Goal: Transaction & Acquisition: Obtain resource

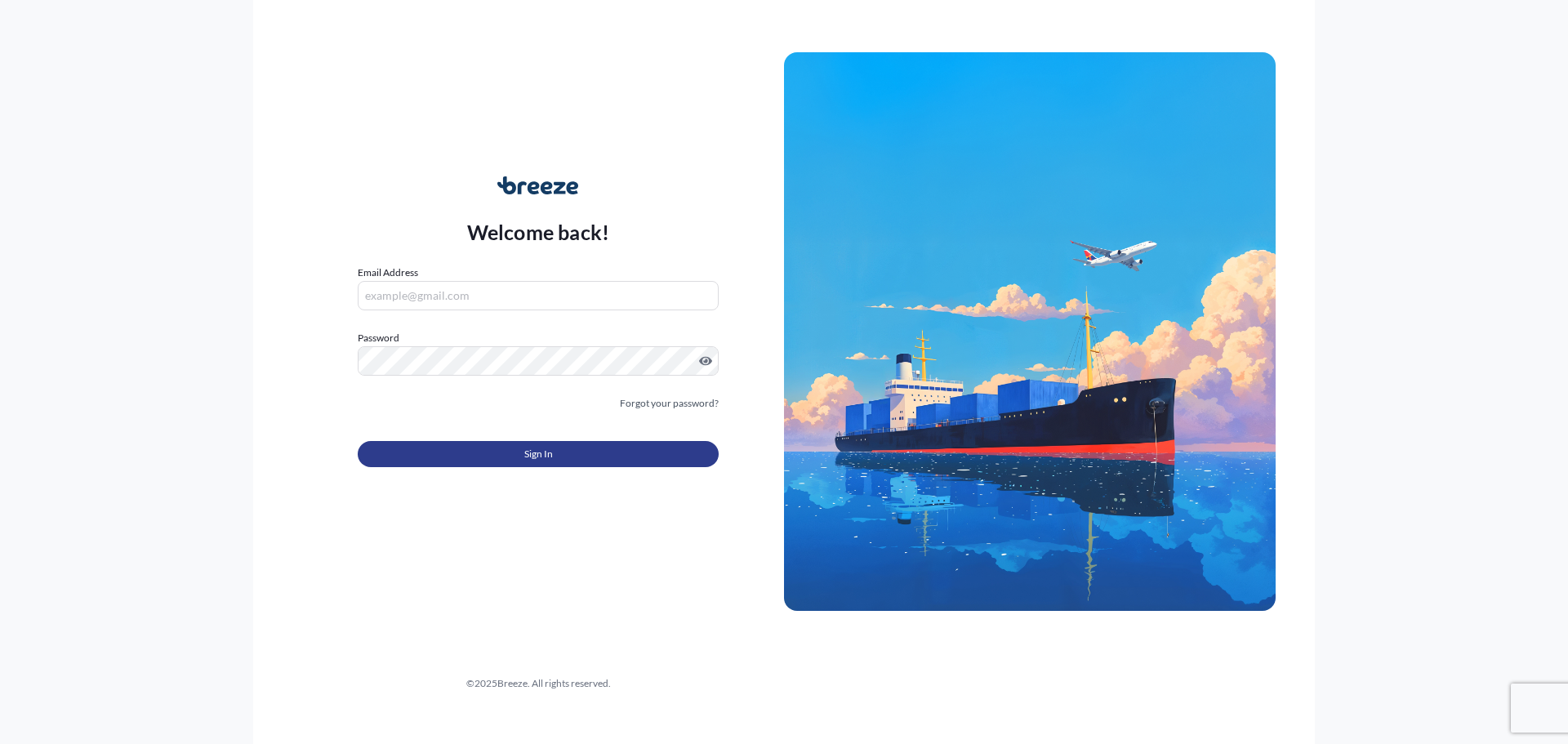
type input "[EMAIL_ADDRESS][DOMAIN_NAME]"
click at [478, 446] on button "Sign In" at bounding box center [538, 454] width 361 height 26
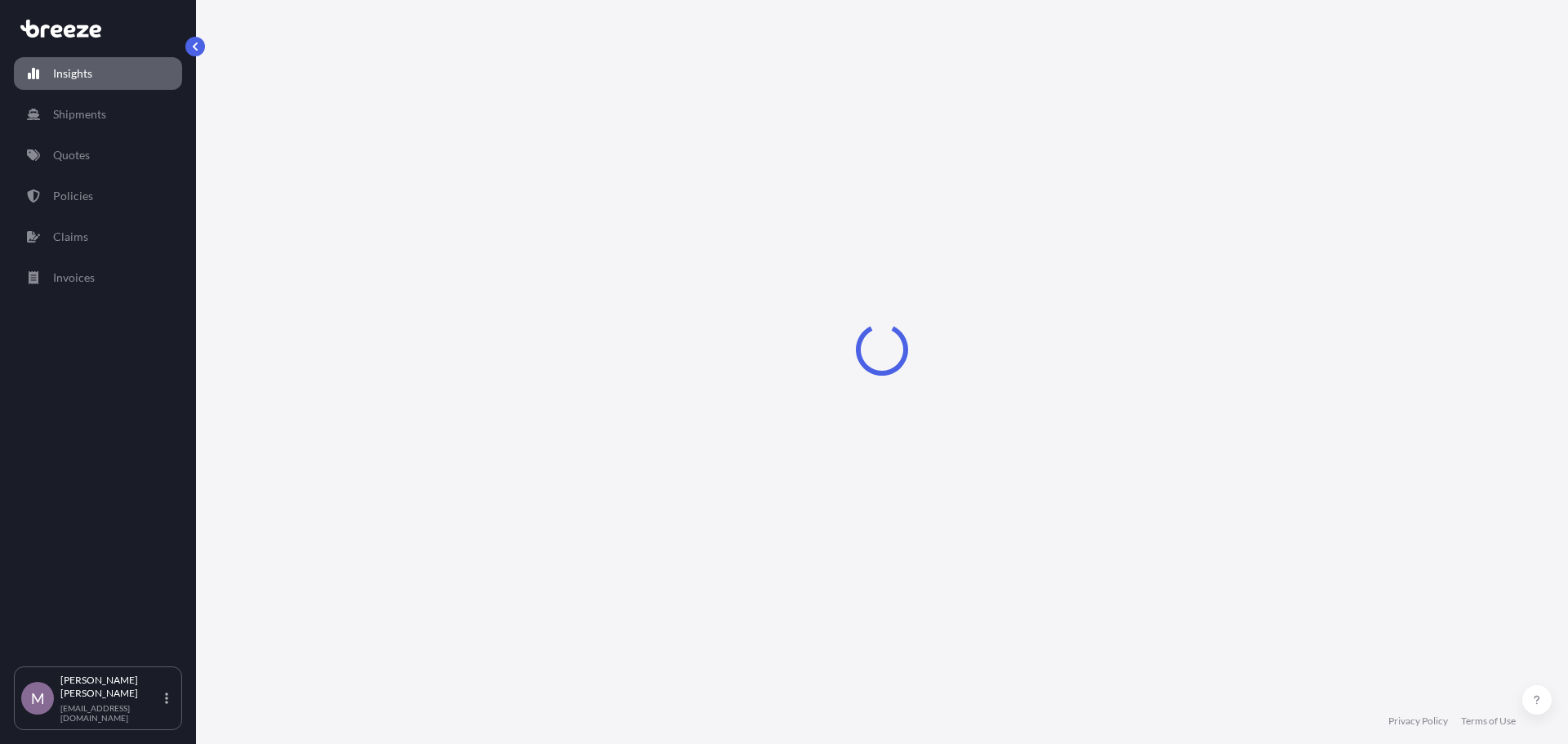
select select "2025"
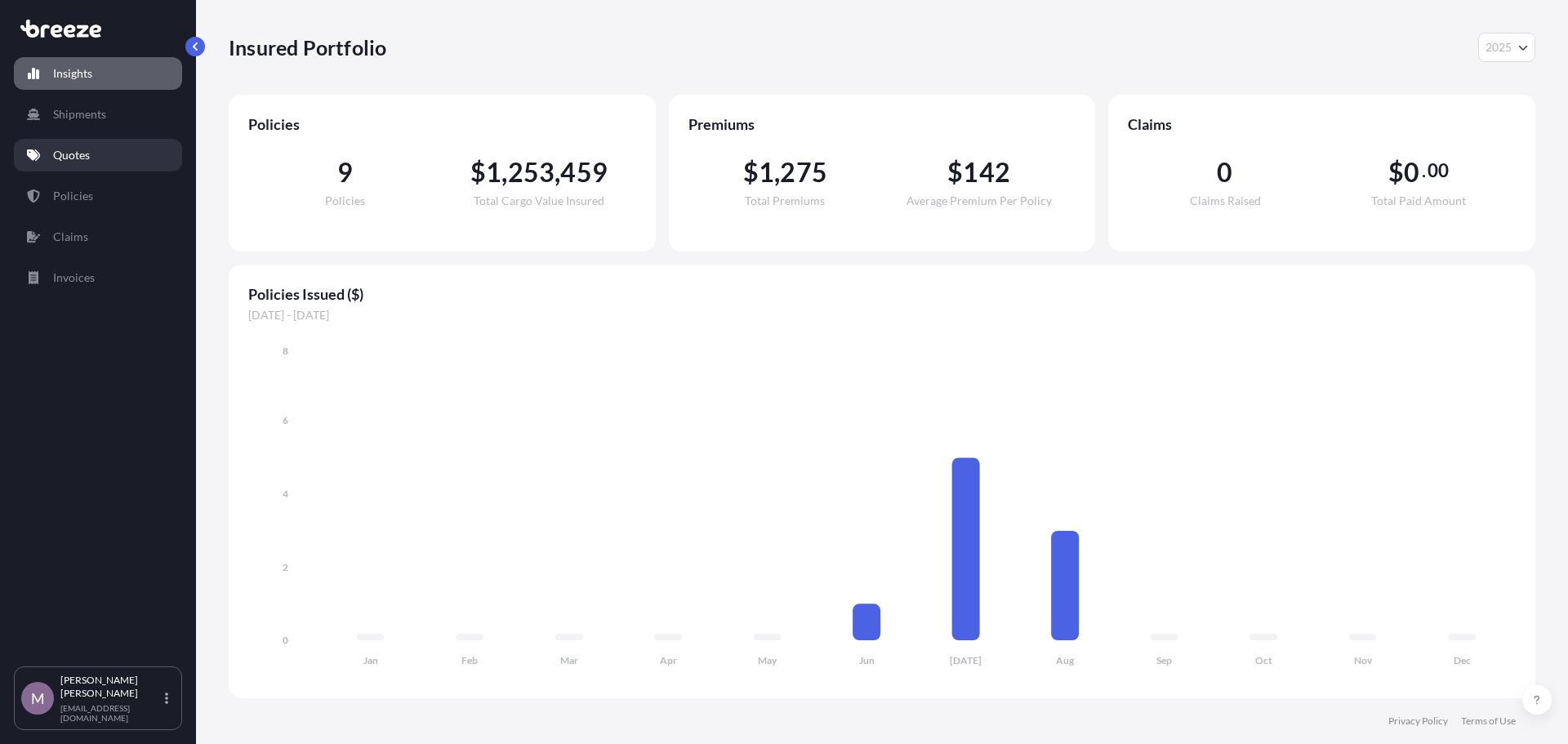
click at [79, 148] on p "Quotes" at bounding box center [71, 156] width 37 height 17
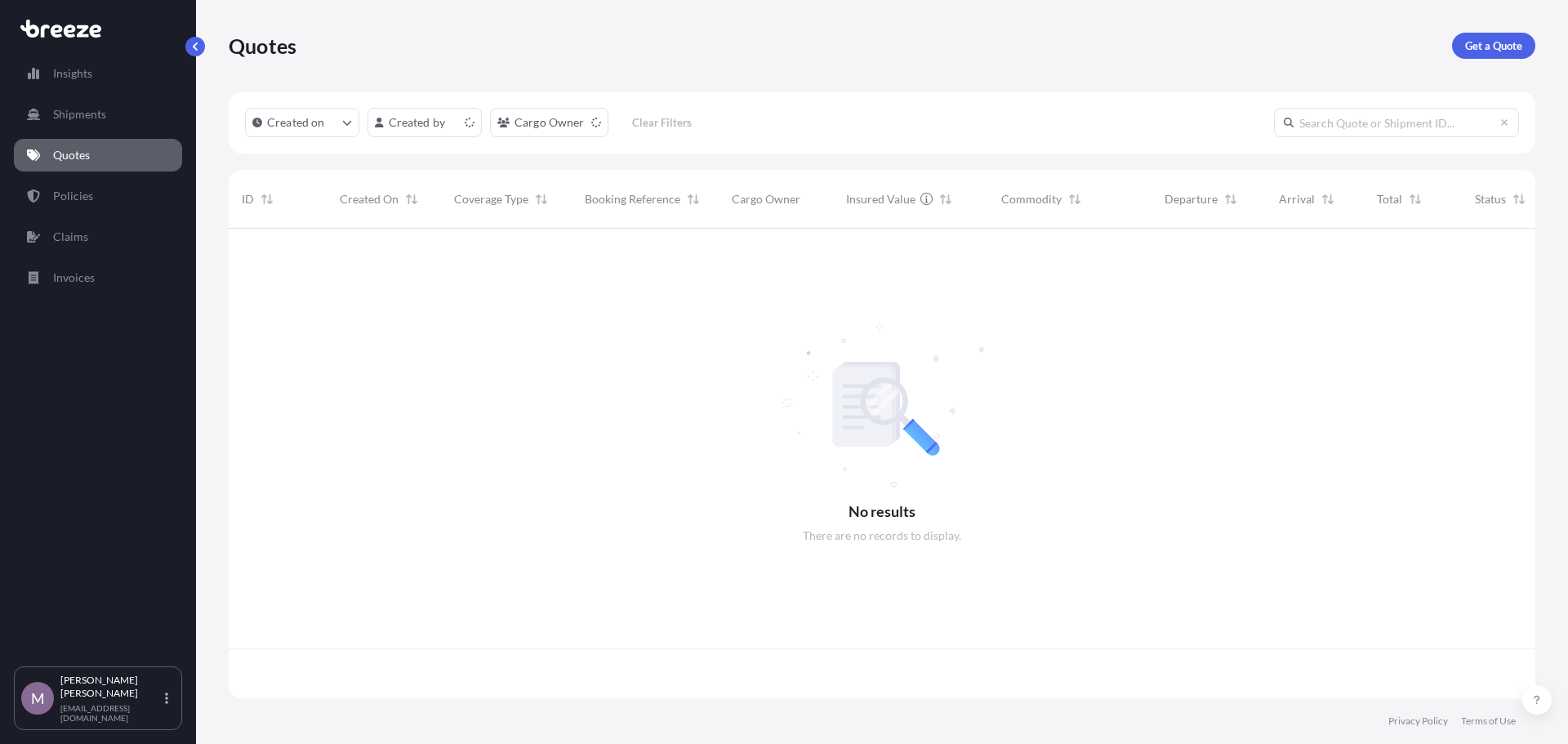
scroll to position [466, 1295]
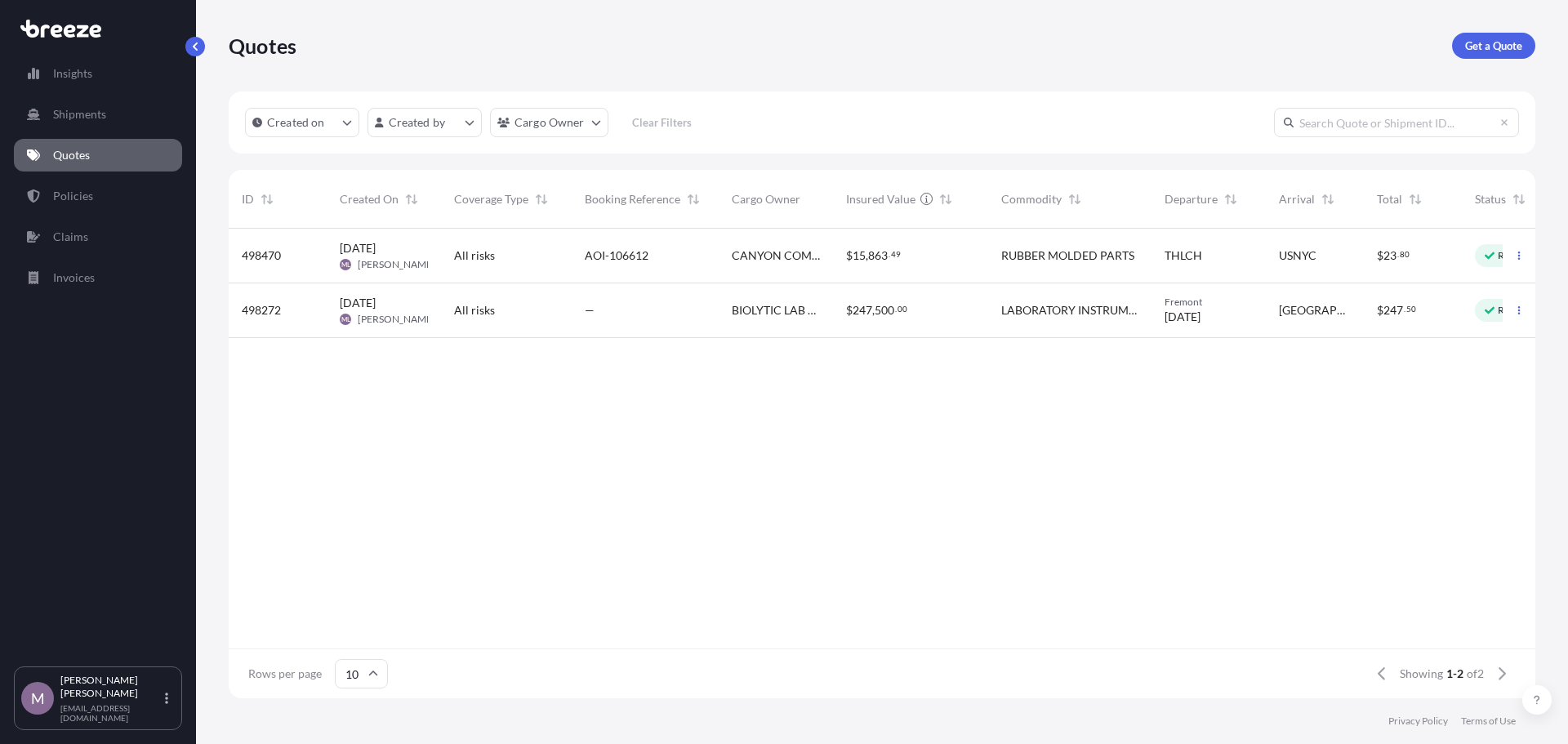
click at [425, 292] on div "[DATE] ML [PERSON_NAME]" at bounding box center [383, 310] width 114 height 55
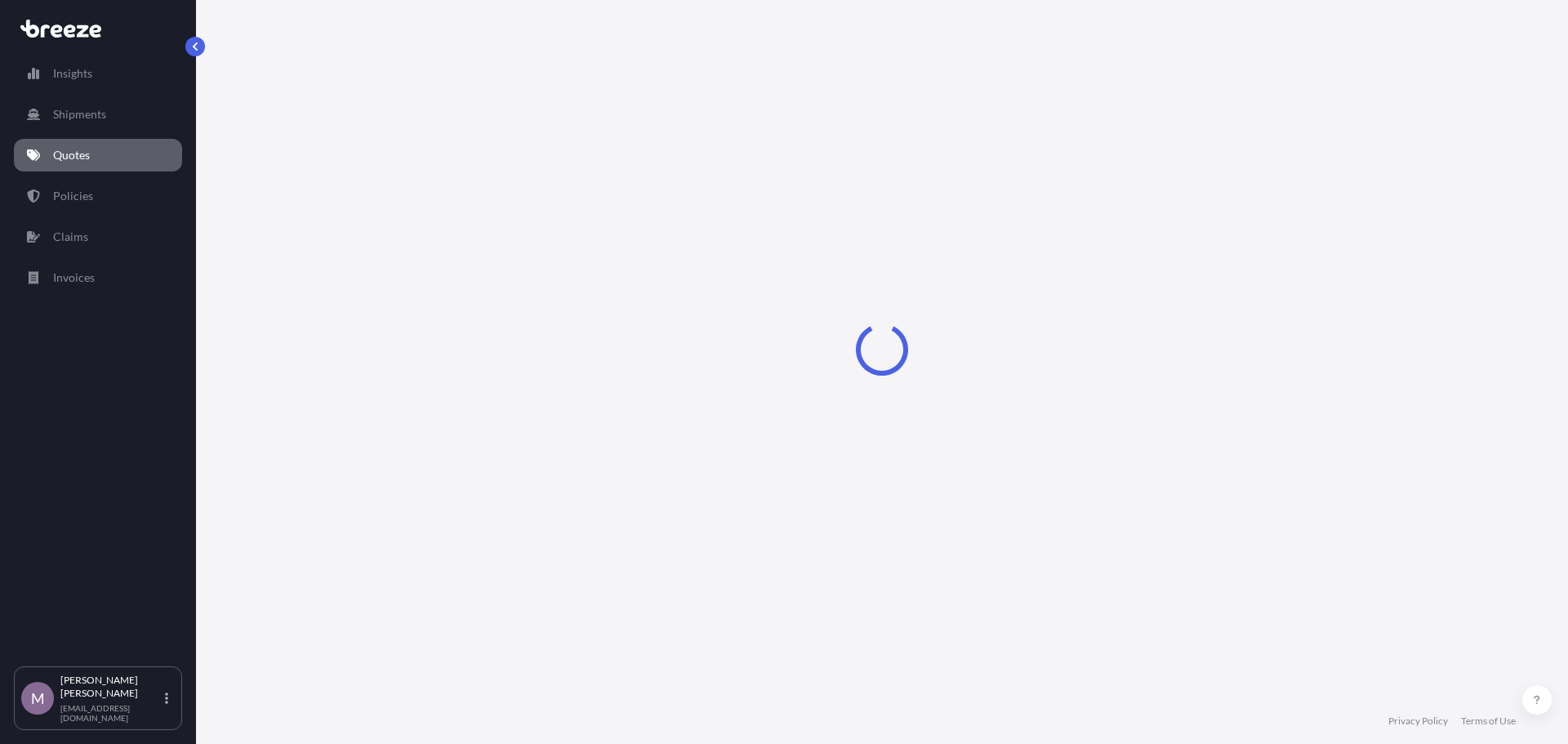
select select "Road"
select select "2"
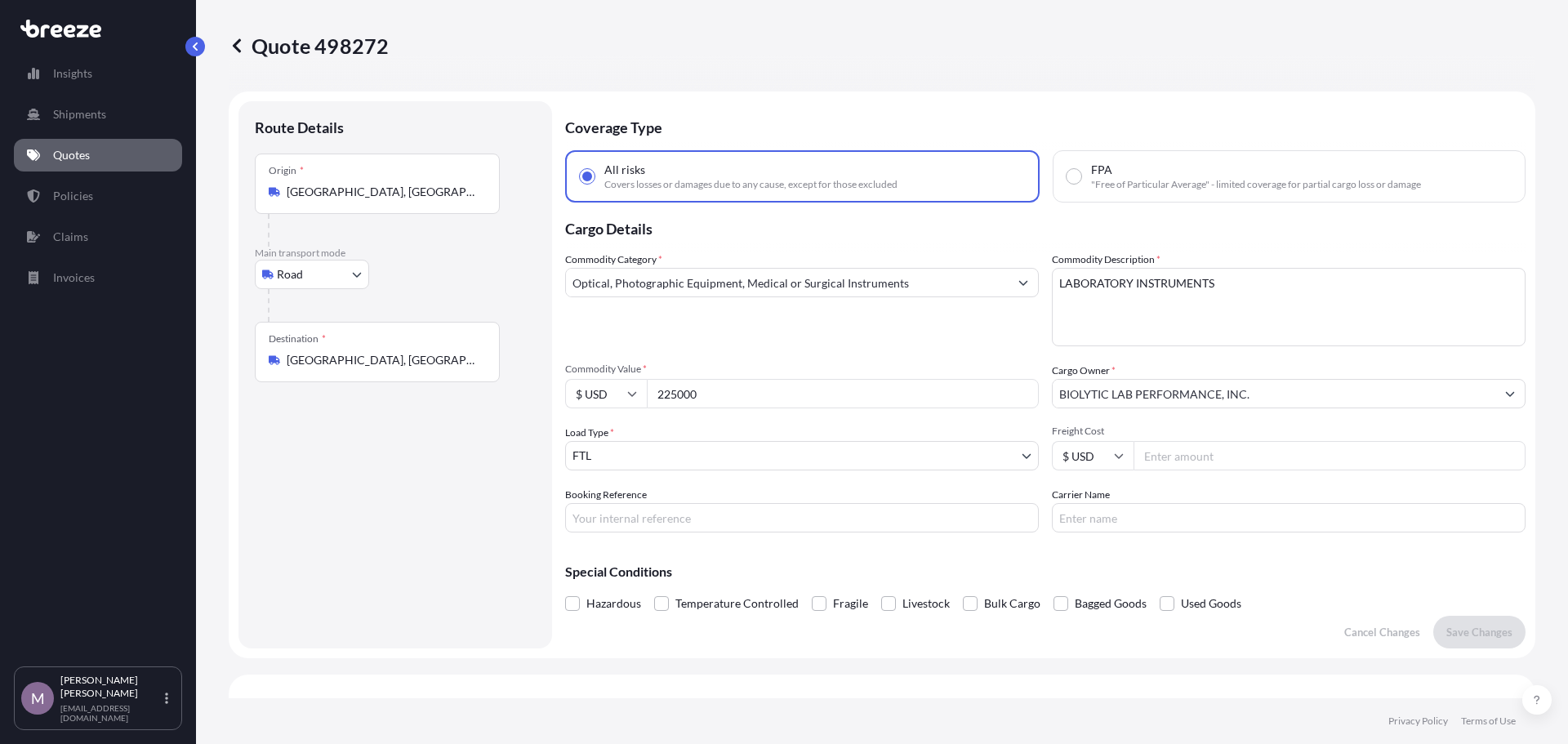
click at [299, 283] on body "Insights Shipments Quotes Policies Claims Invoices M [PERSON_NAME] [EMAIL_ADDRE…" at bounding box center [784, 372] width 1568 height 744
click at [100, 126] on link "Shipments" at bounding box center [98, 114] width 169 height 32
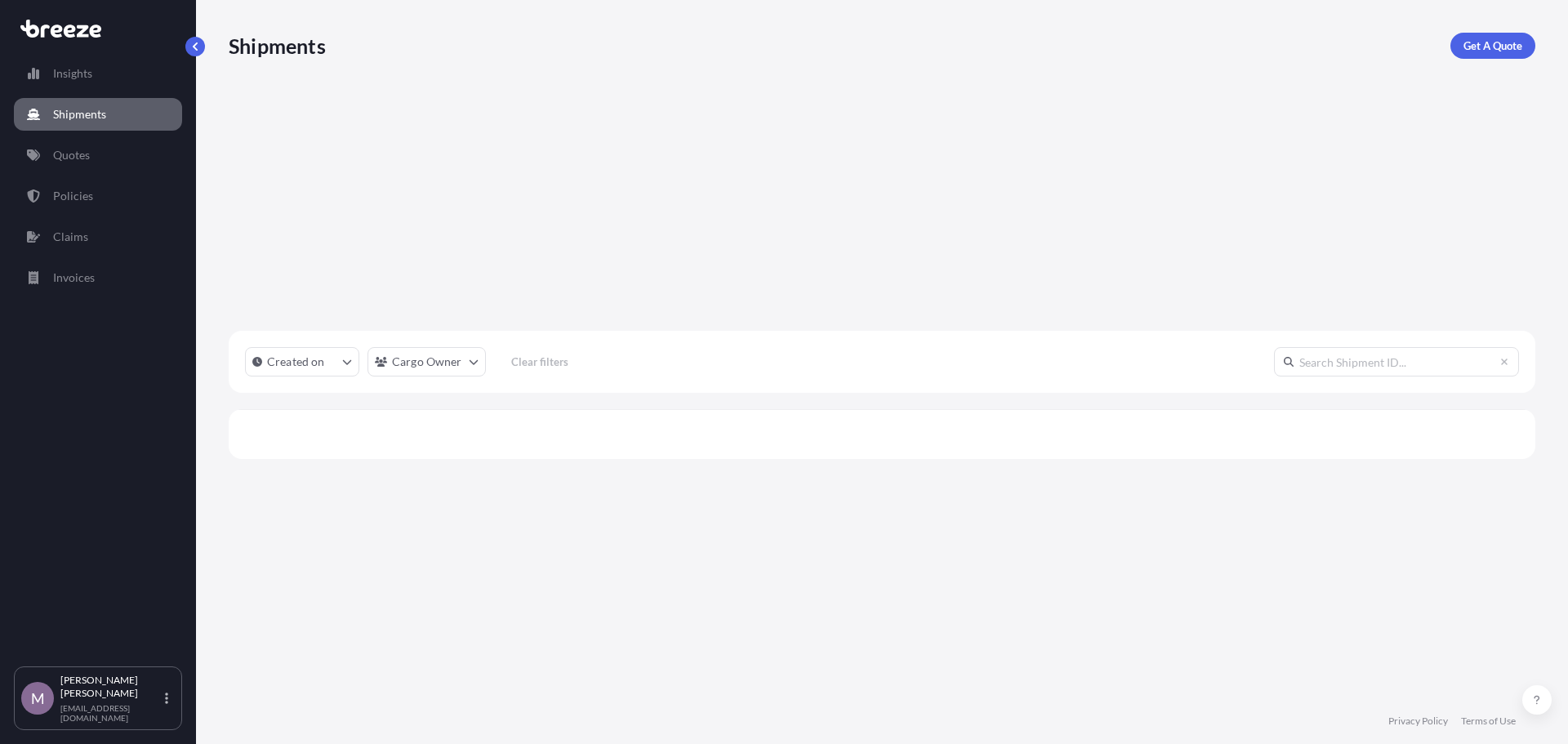
scroll to position [516, 1295]
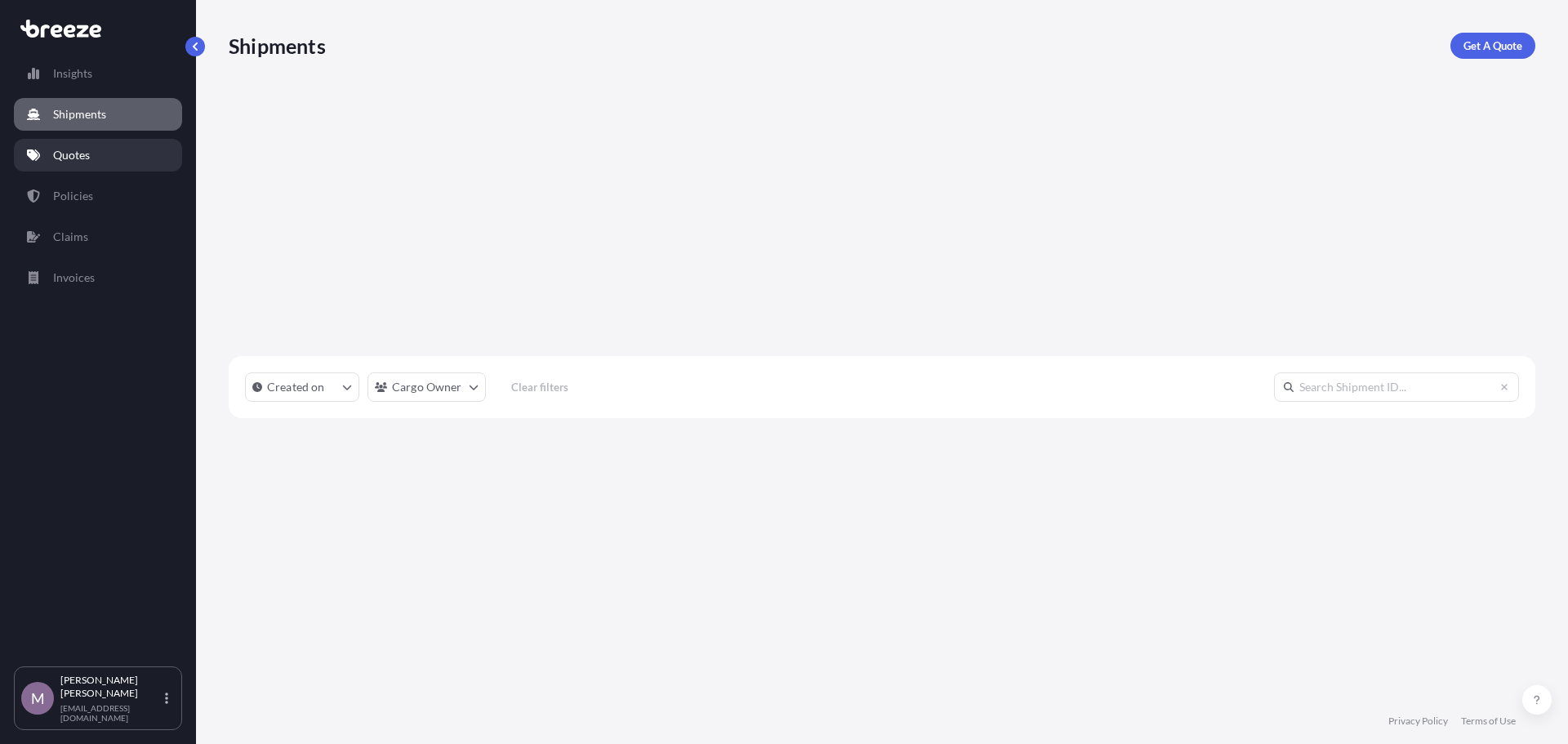
click at [86, 154] on p "Quotes" at bounding box center [71, 156] width 37 height 17
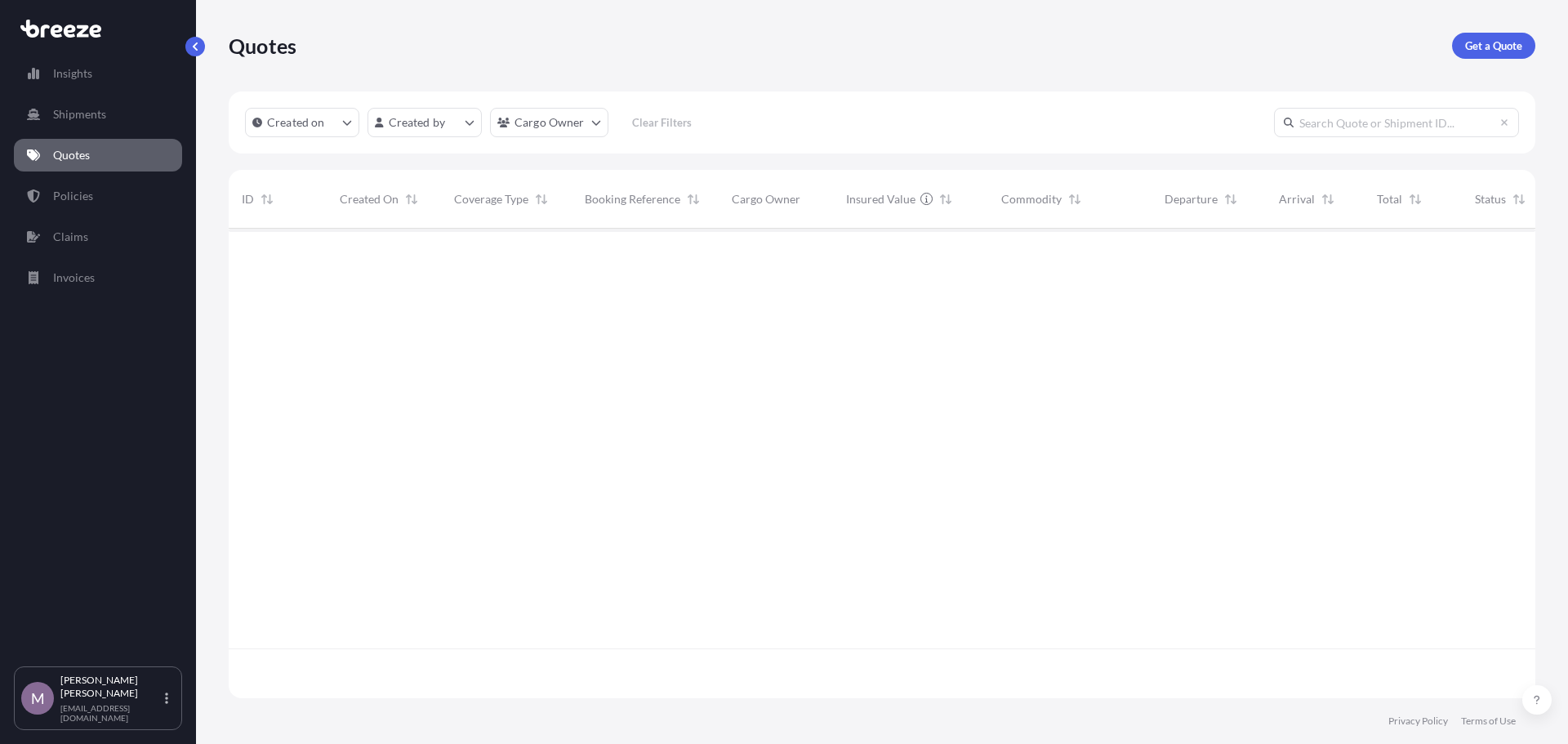
scroll to position [466, 1295]
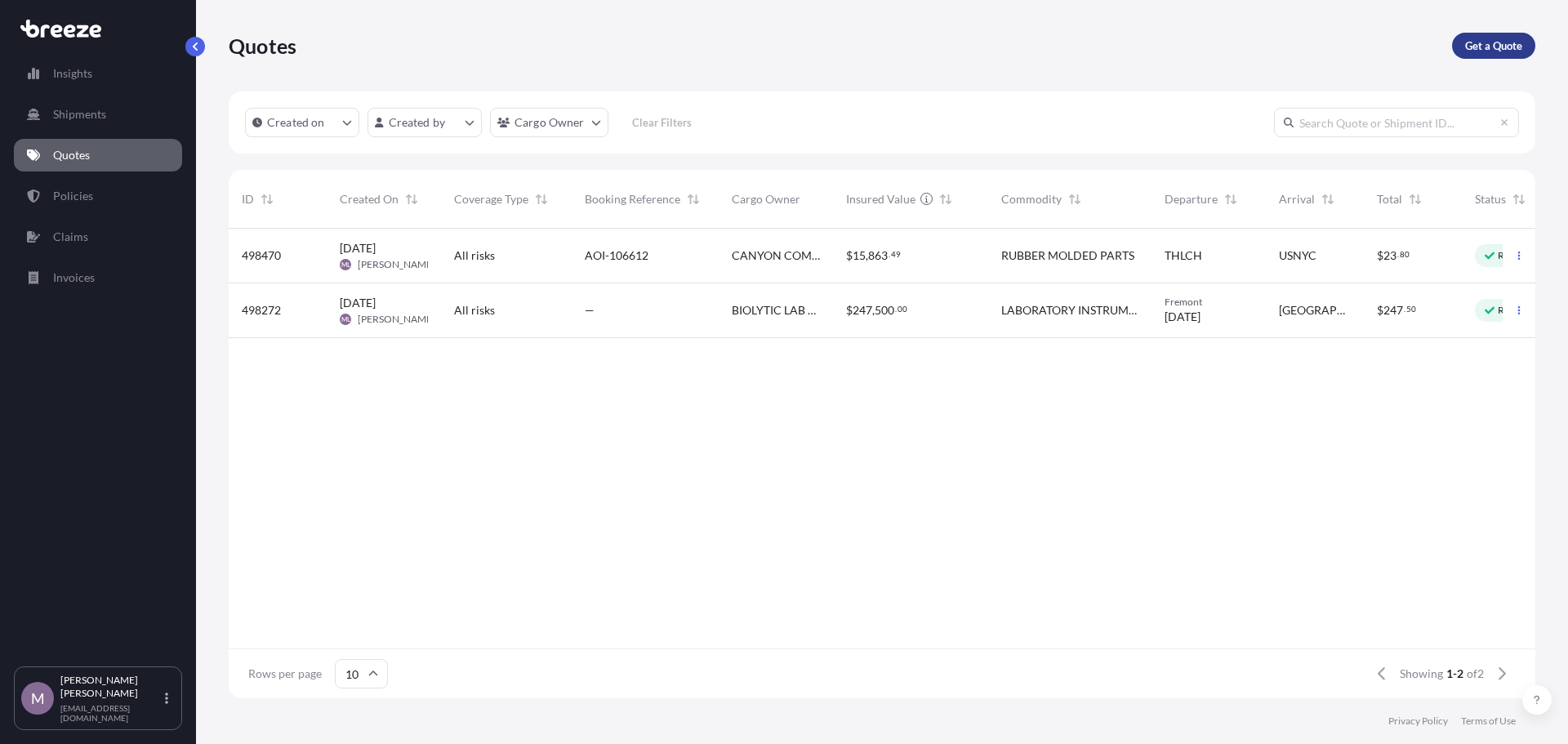
click at [1490, 50] on p "Get a Quote" at bounding box center [1494, 46] width 57 height 17
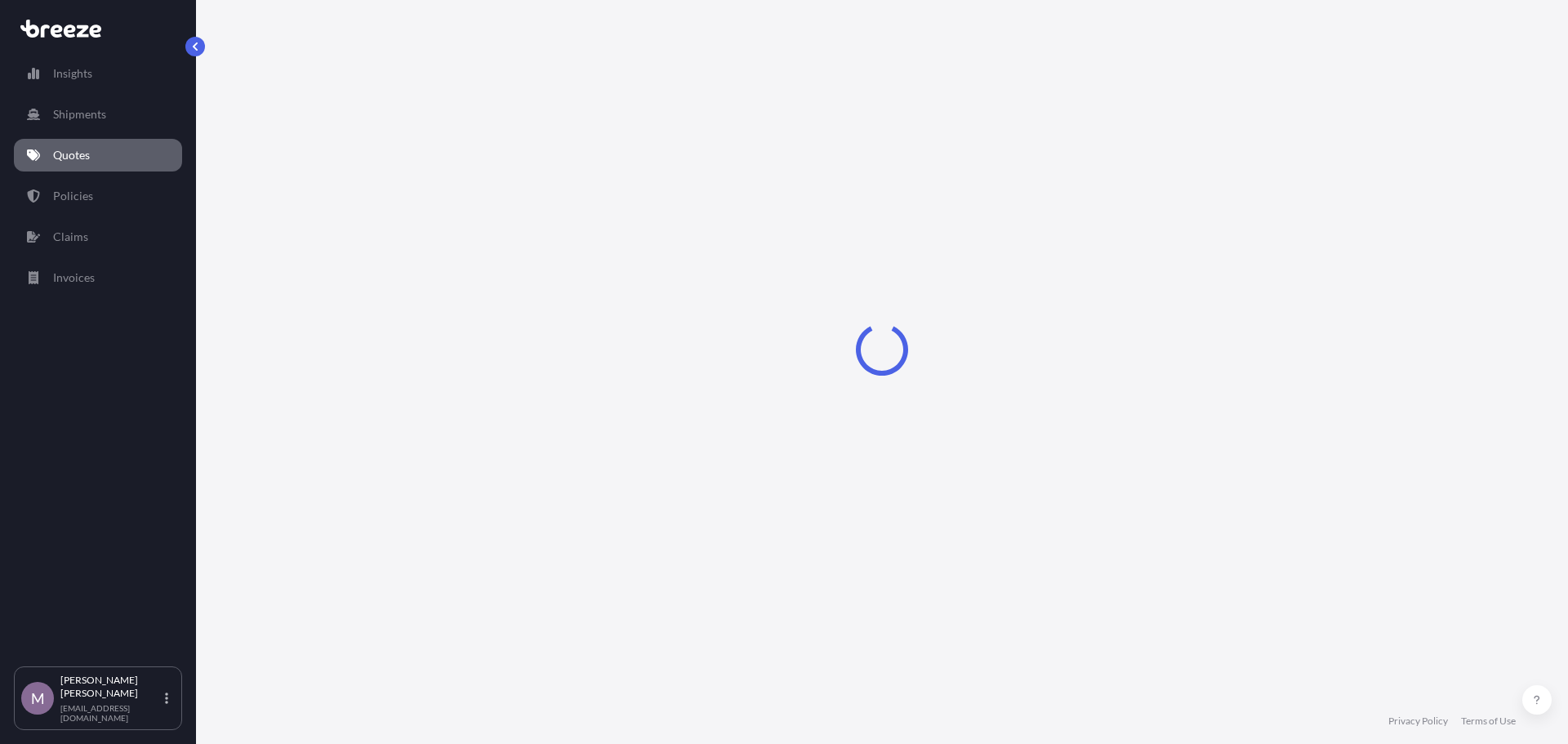
select select "Road"
select select "Sea"
select select "1"
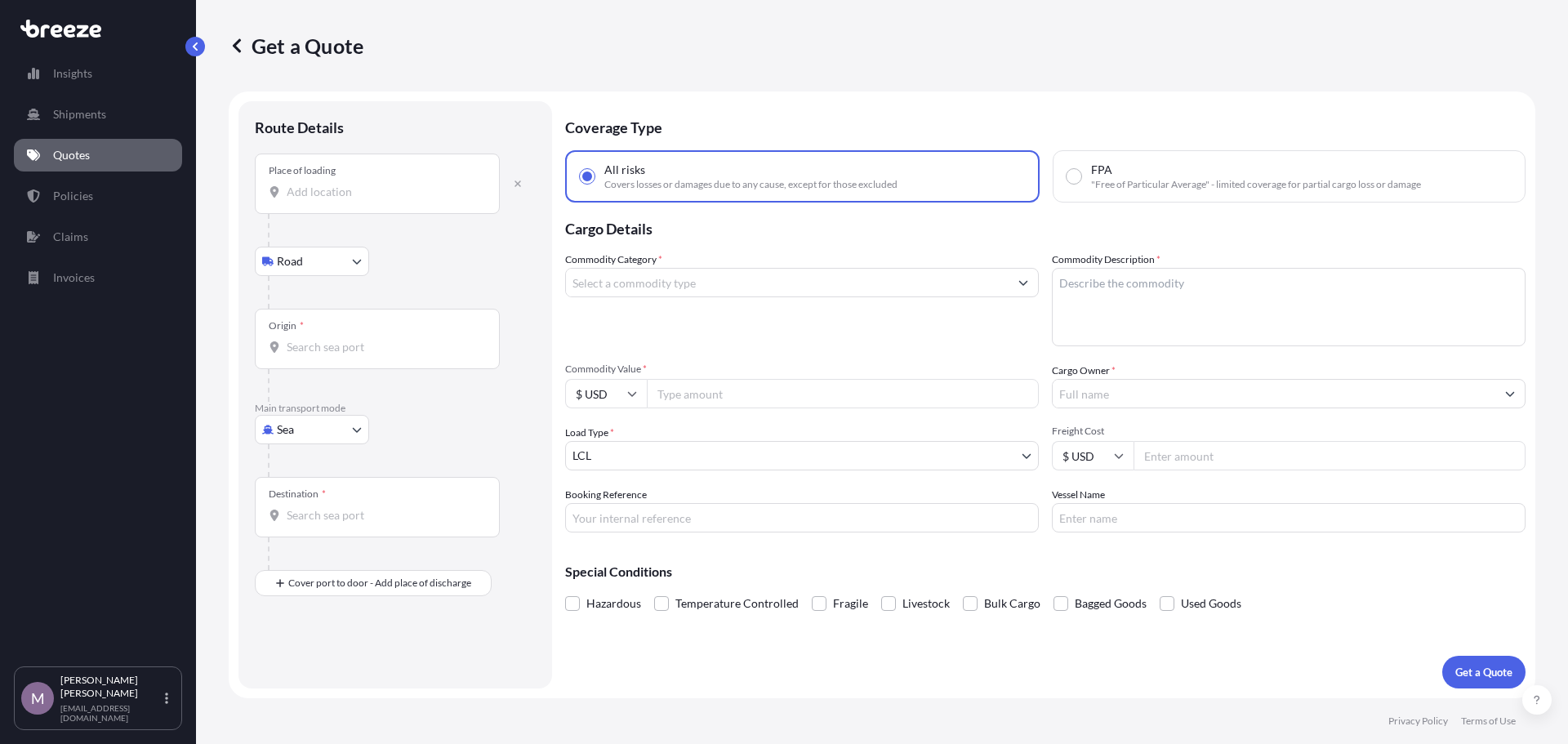
click at [285, 250] on body "Insights Shipments Quotes Policies Claims Invoices M [PERSON_NAME] [EMAIL_ADDRE…" at bounding box center [784, 372] width 1568 height 744
click at [279, 303] on icon at bounding box center [273, 304] width 11 height 9
click at [297, 424] on body "Insights Shipments Quotes Policies Claims Invoices M [PERSON_NAME] [EMAIL_ADDRE…" at bounding box center [784, 372] width 1568 height 744
click at [291, 513] on div "Air" at bounding box center [311, 501] width 101 height 30
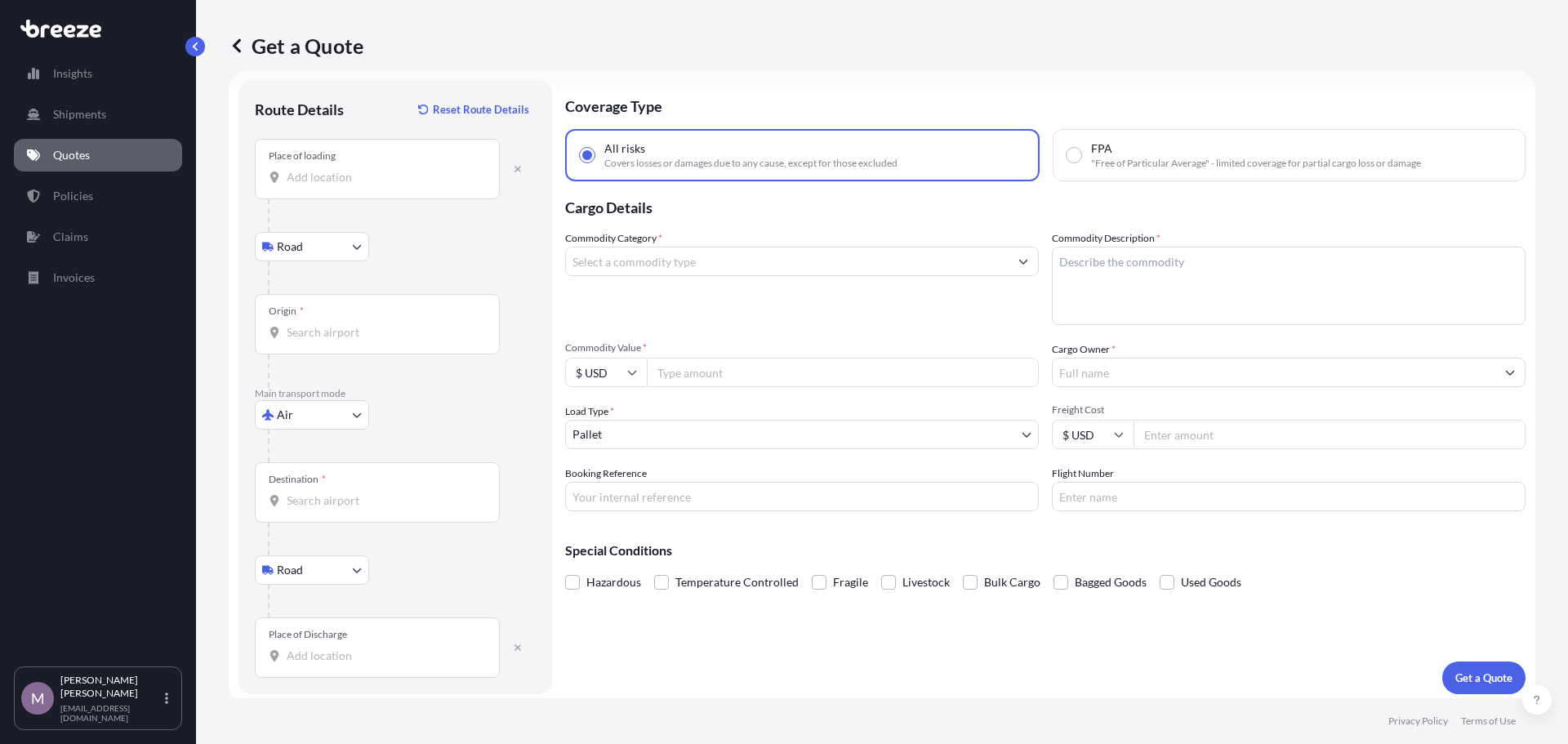
scroll to position [27, 0]
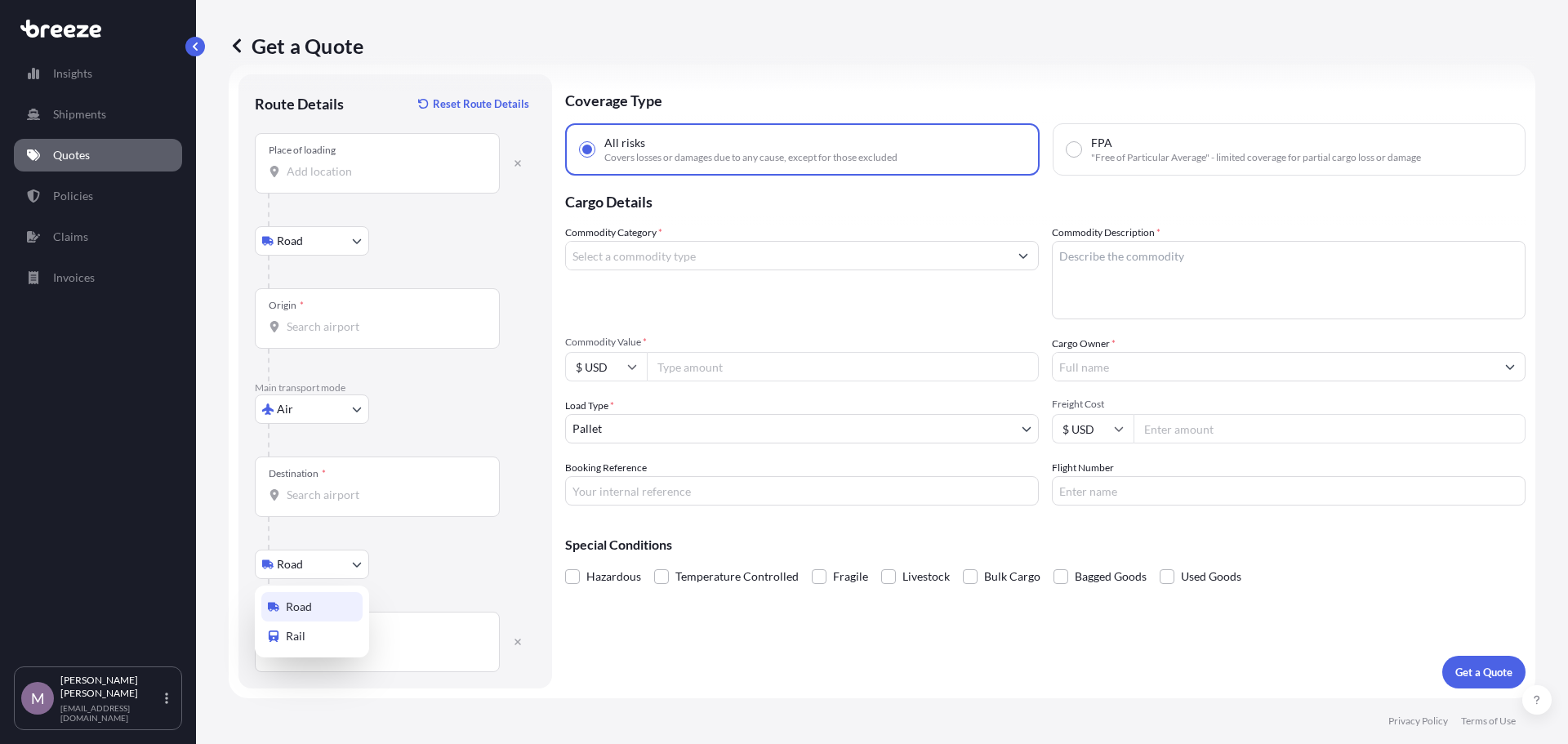
click at [321, 568] on body "Insights Shipments Quotes Policies Claims Invoices M [PERSON_NAME] [EMAIL_ADDRE…" at bounding box center [784, 372] width 1568 height 744
click at [312, 599] on div "Road" at bounding box center [311, 607] width 101 height 30
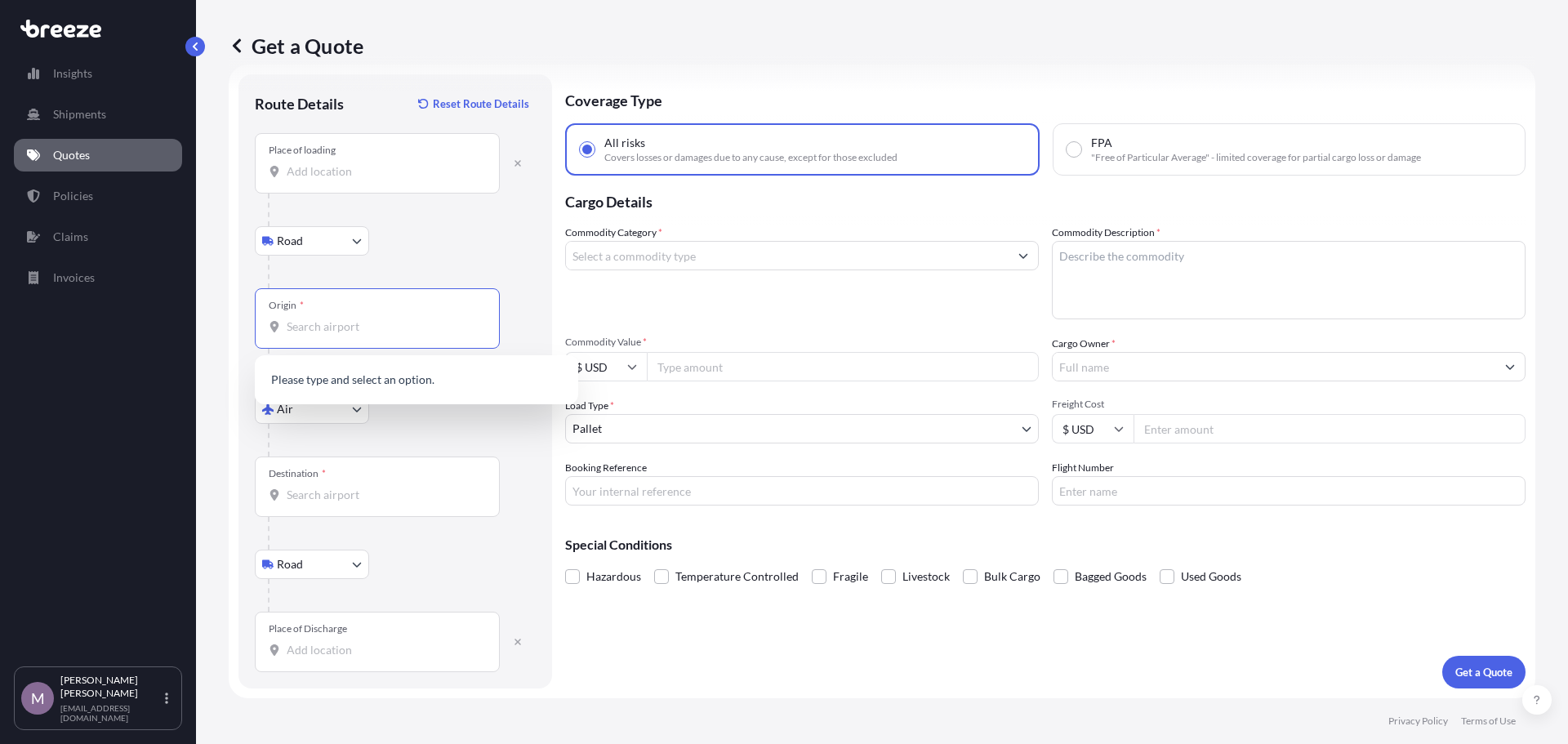
click at [335, 325] on input "Origin *" at bounding box center [383, 327] width 193 height 17
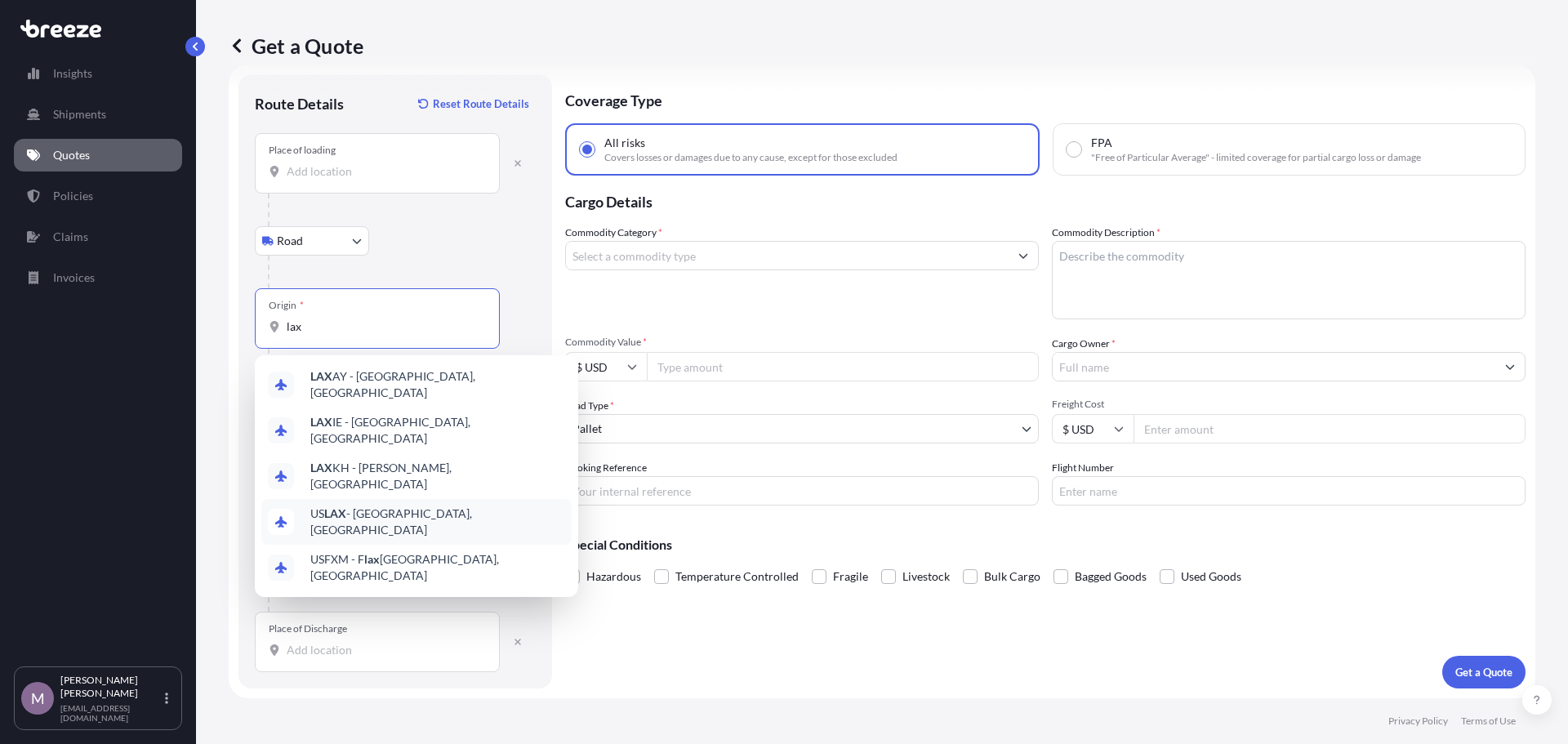
click at [404, 498] on div "US LAX - [GEOGRAPHIC_DATA], [GEOGRAPHIC_DATA]" at bounding box center [416, 521] width 310 height 45
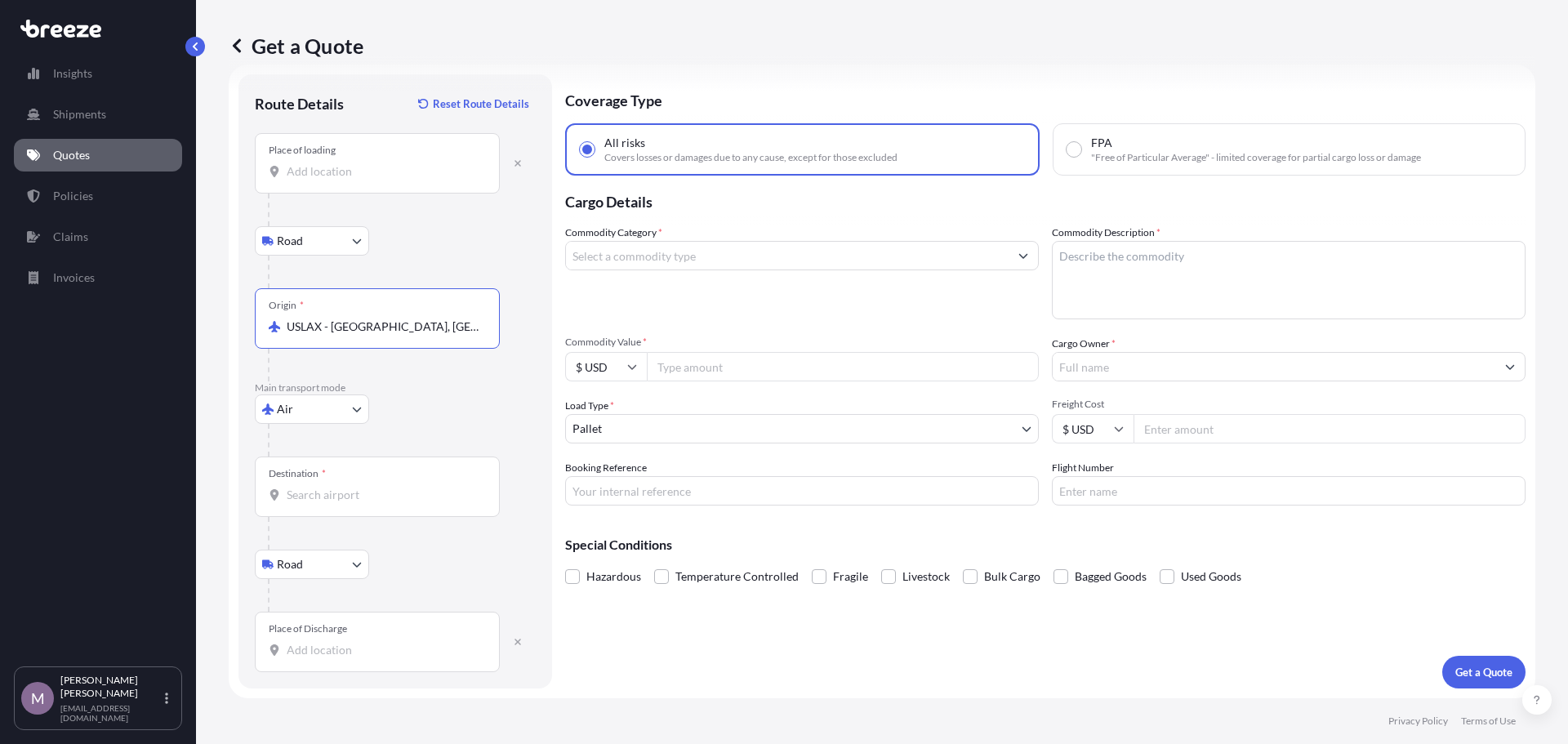
type input "USLAX - [GEOGRAPHIC_DATA], [GEOGRAPHIC_DATA]"
click at [340, 485] on div "Destination *" at bounding box center [377, 486] width 245 height 60
click at [340, 486] on input "Destination *" at bounding box center [383, 495] width 193 height 17
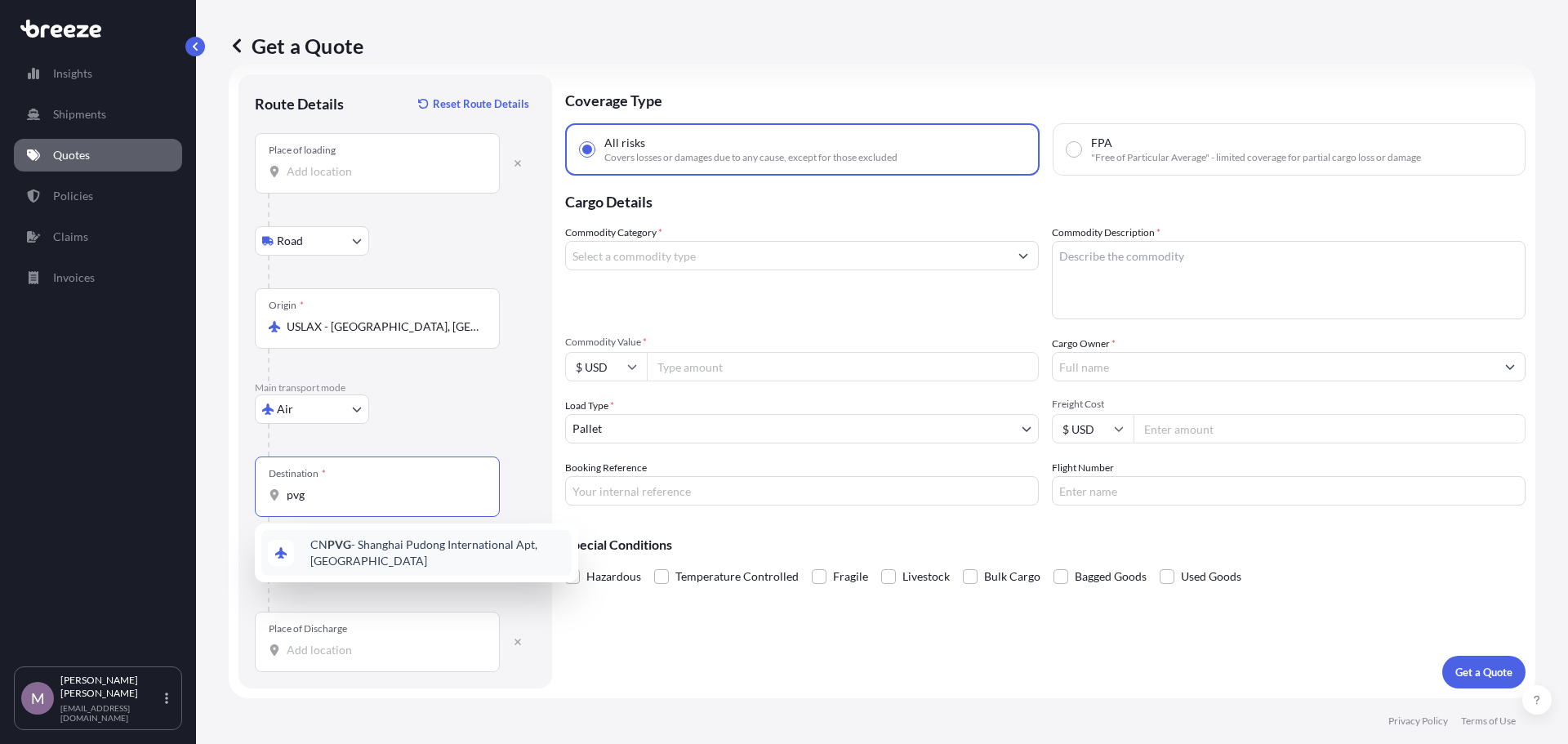
click at [352, 559] on span "CN PVG - Shanghai Pudong International Apt, [GEOGRAPHIC_DATA]" at bounding box center [437, 552] width 255 height 32
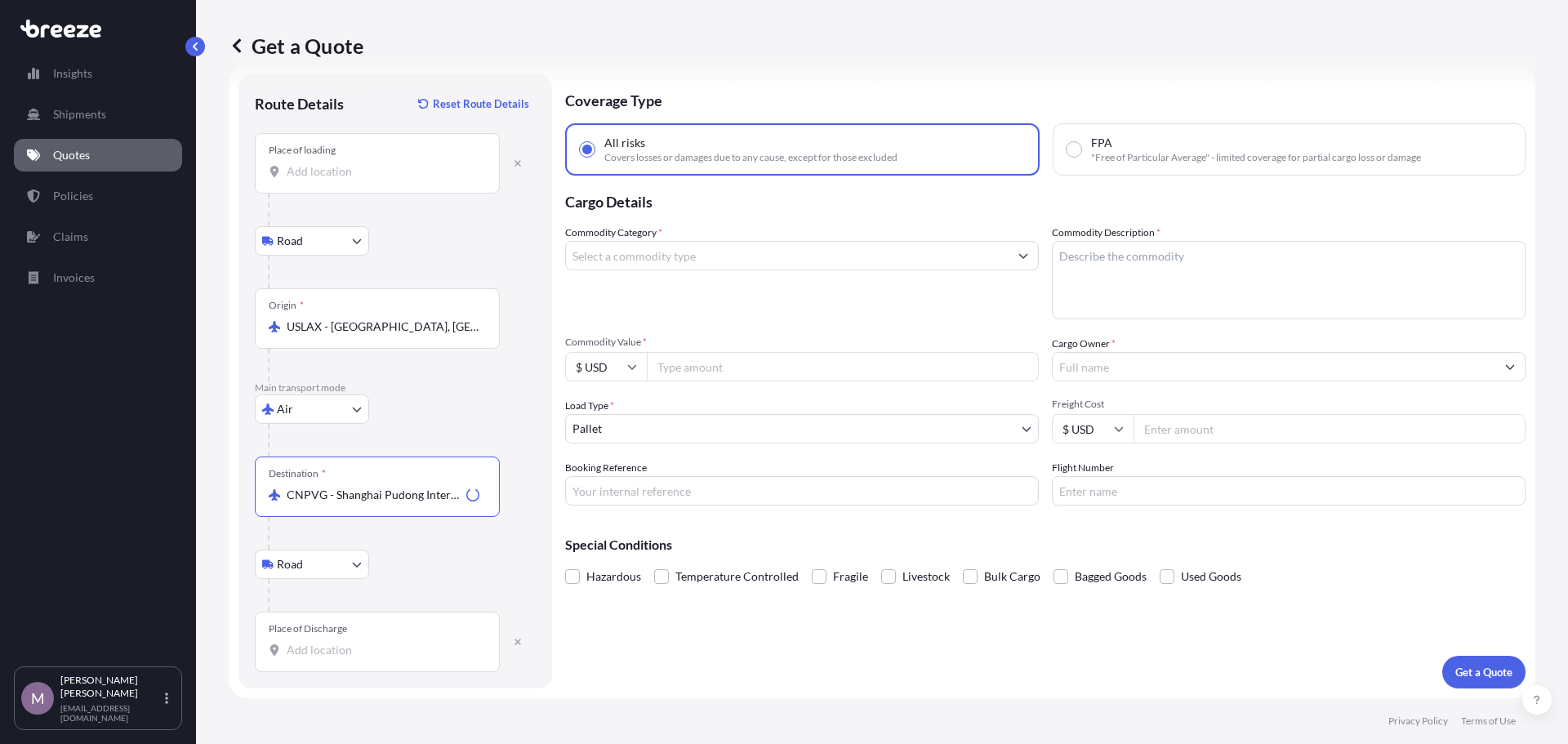
type input "CNPVG - Shanghai Pudong International Apt, [GEOGRAPHIC_DATA]"
click at [336, 641] on div "Place of Discharge" at bounding box center [377, 641] width 245 height 60
click at [336, 642] on input "Place of Discharge" at bounding box center [383, 650] width 193 height 17
click at [387, 167] on input "Place of loading" at bounding box center [383, 171] width 193 height 17
click at [1144, 284] on textarea "Commodity Description *" at bounding box center [1288, 280] width 474 height 79
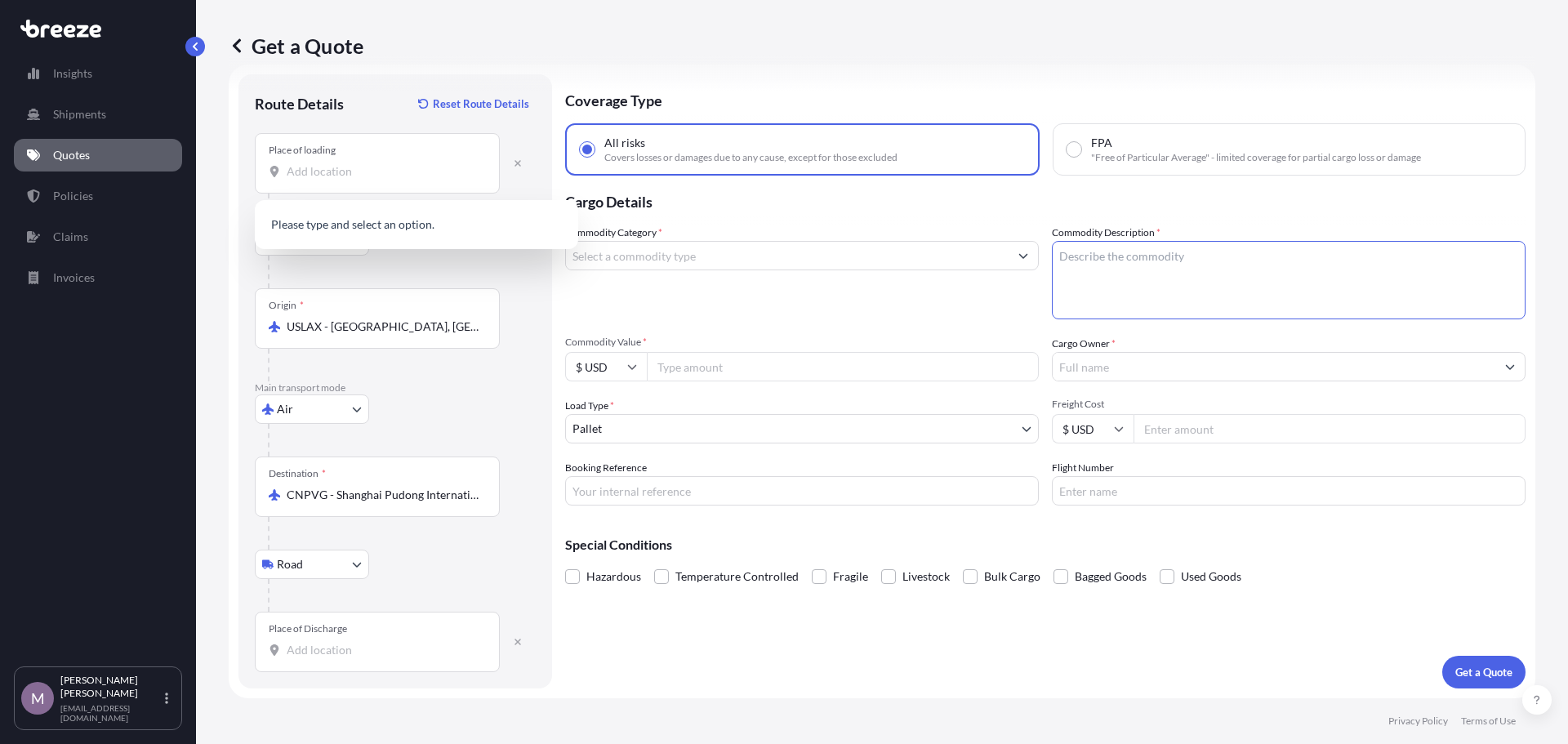
paste textarea "used equipment, Advantest V93K tester"
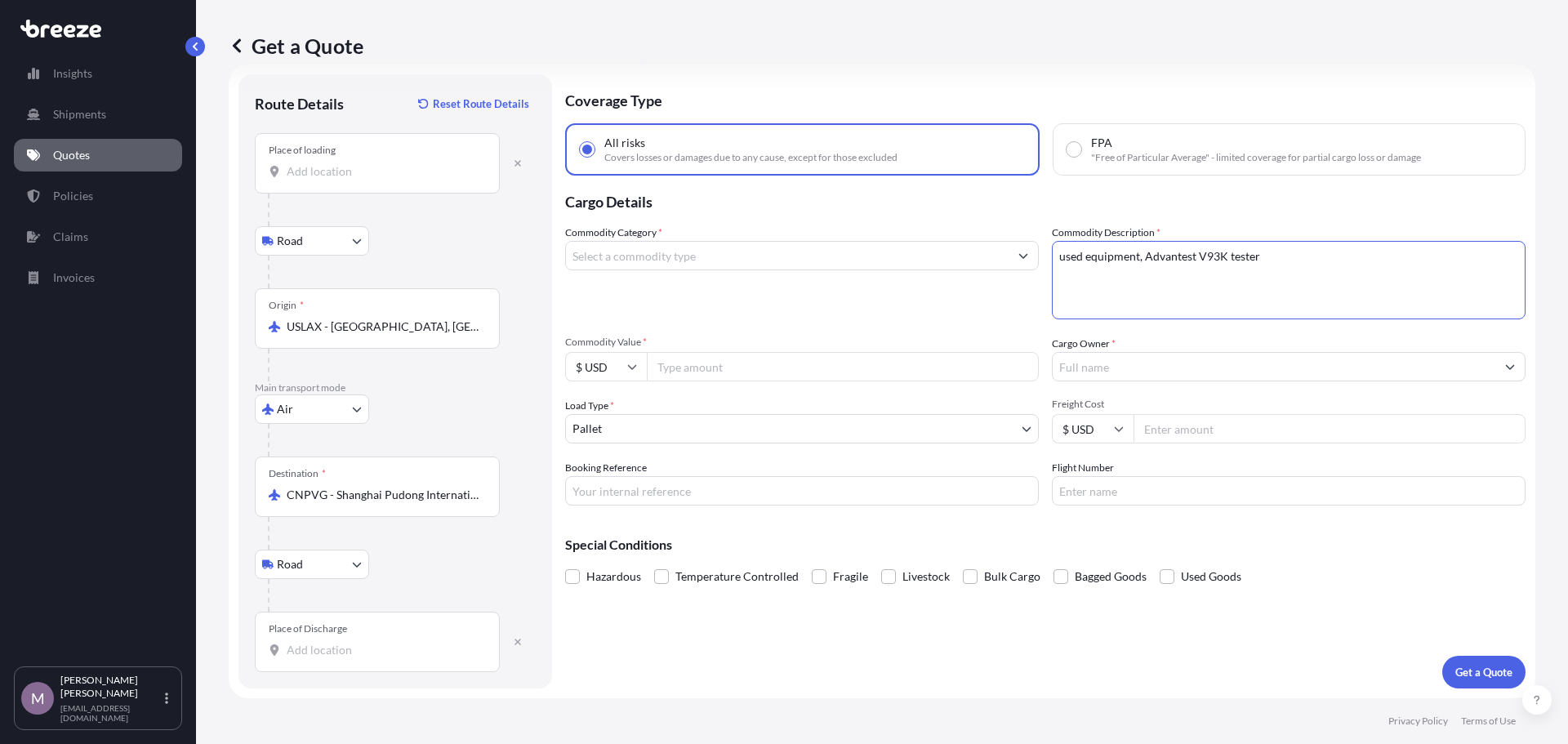
type textarea "used equipment, Advantest V93K tester"
click at [361, 180] on div "Place of loading" at bounding box center [377, 163] width 245 height 60
click at [361, 180] on input "Place of loading" at bounding box center [383, 171] width 193 height 17
click at [353, 169] on input "Place of loading" at bounding box center [383, 171] width 193 height 17
paste input "95630"
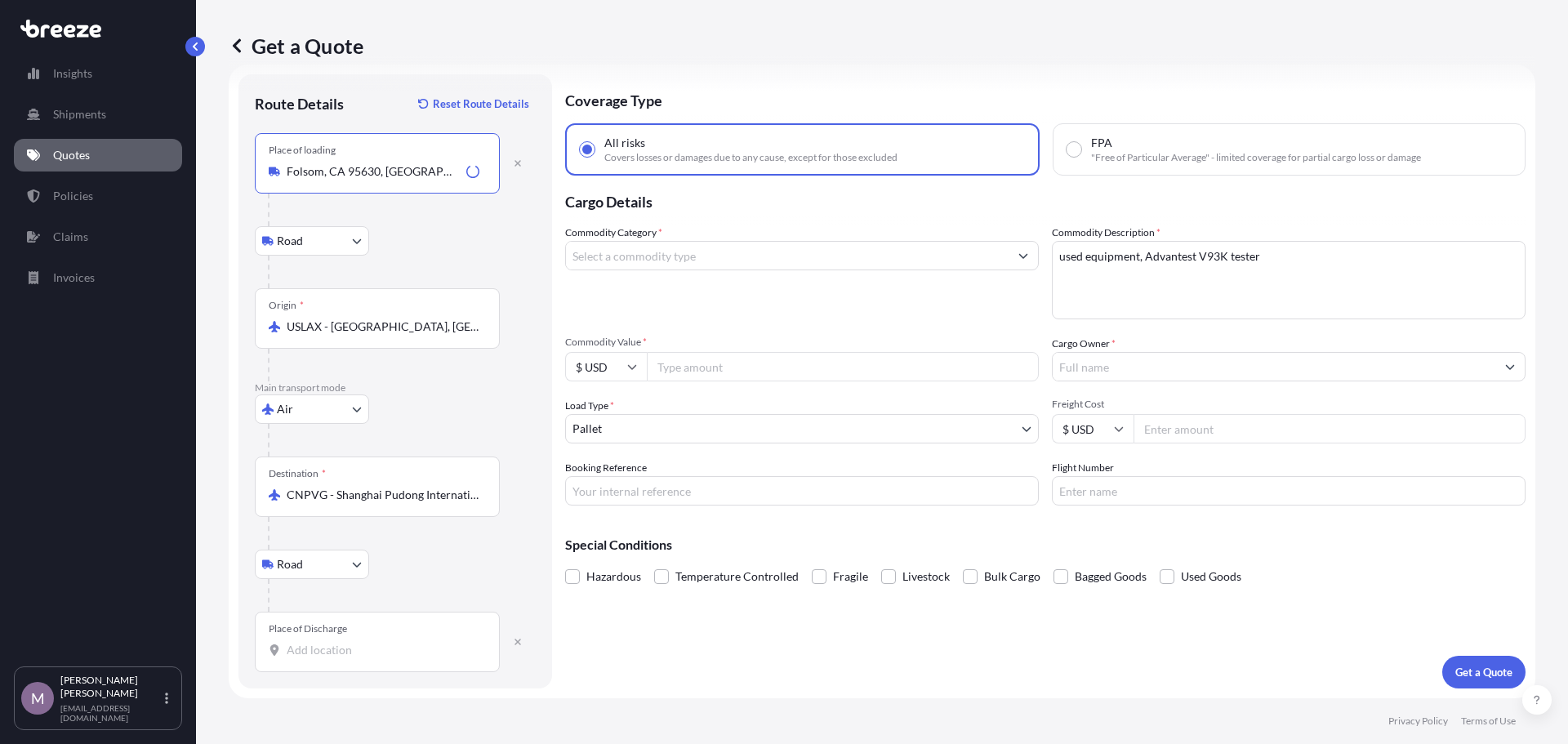
type input "Folsom, CA 95630, [GEOGRAPHIC_DATA]"
click at [369, 649] on input "Place of Discharge" at bounding box center [383, 650] width 193 height 17
click at [348, 654] on input "Place of Discharge" at bounding box center [383, 650] width 193 height 17
paste input "[GEOGRAPHIC_DATA]"
click at [386, 666] on div "Place of Discharge [GEOGRAPHIC_DATA]" at bounding box center [377, 641] width 245 height 60
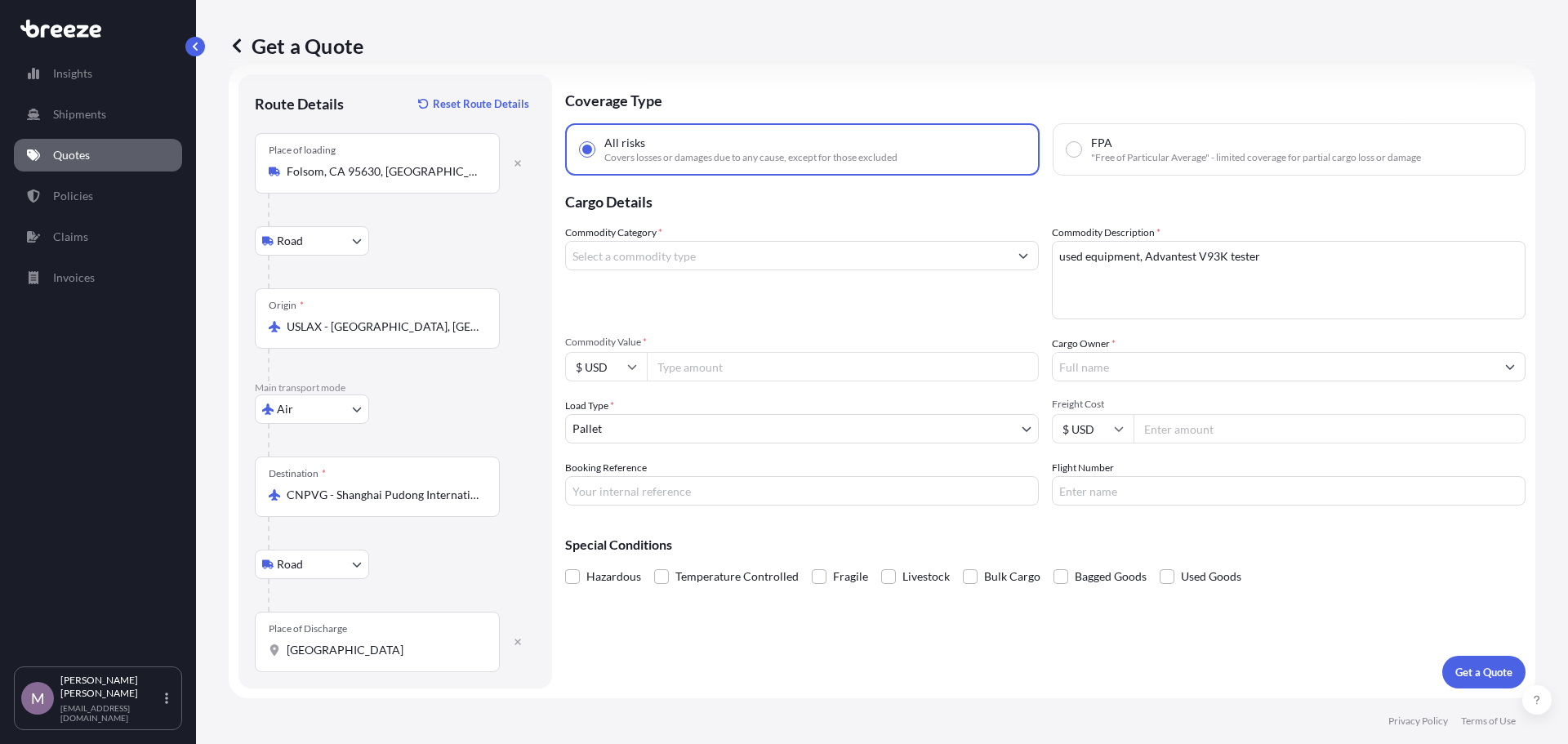
click at [386, 658] on input "[GEOGRAPHIC_DATA]" at bounding box center [383, 650] width 193 height 17
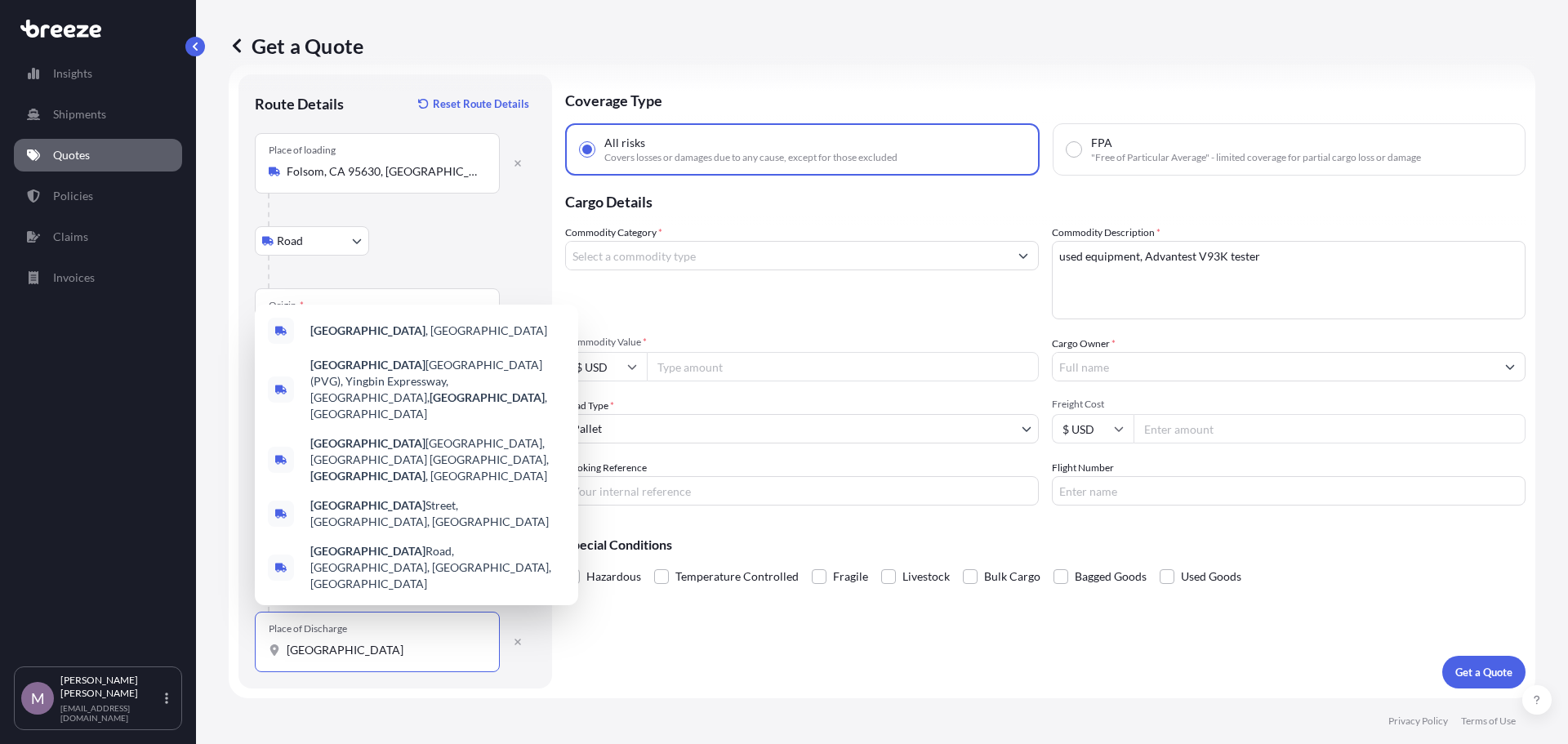
drag, startPoint x: 389, startPoint y: 649, endPoint x: 236, endPoint y: 649, distance: 153.0
click at [236, 649] on form "Route Details Reset Route Details Place of loading [GEOGRAPHIC_DATA] Road Road …" at bounding box center [882, 382] width 1307 height 634
paste input "[STREET_ADDRESS]"
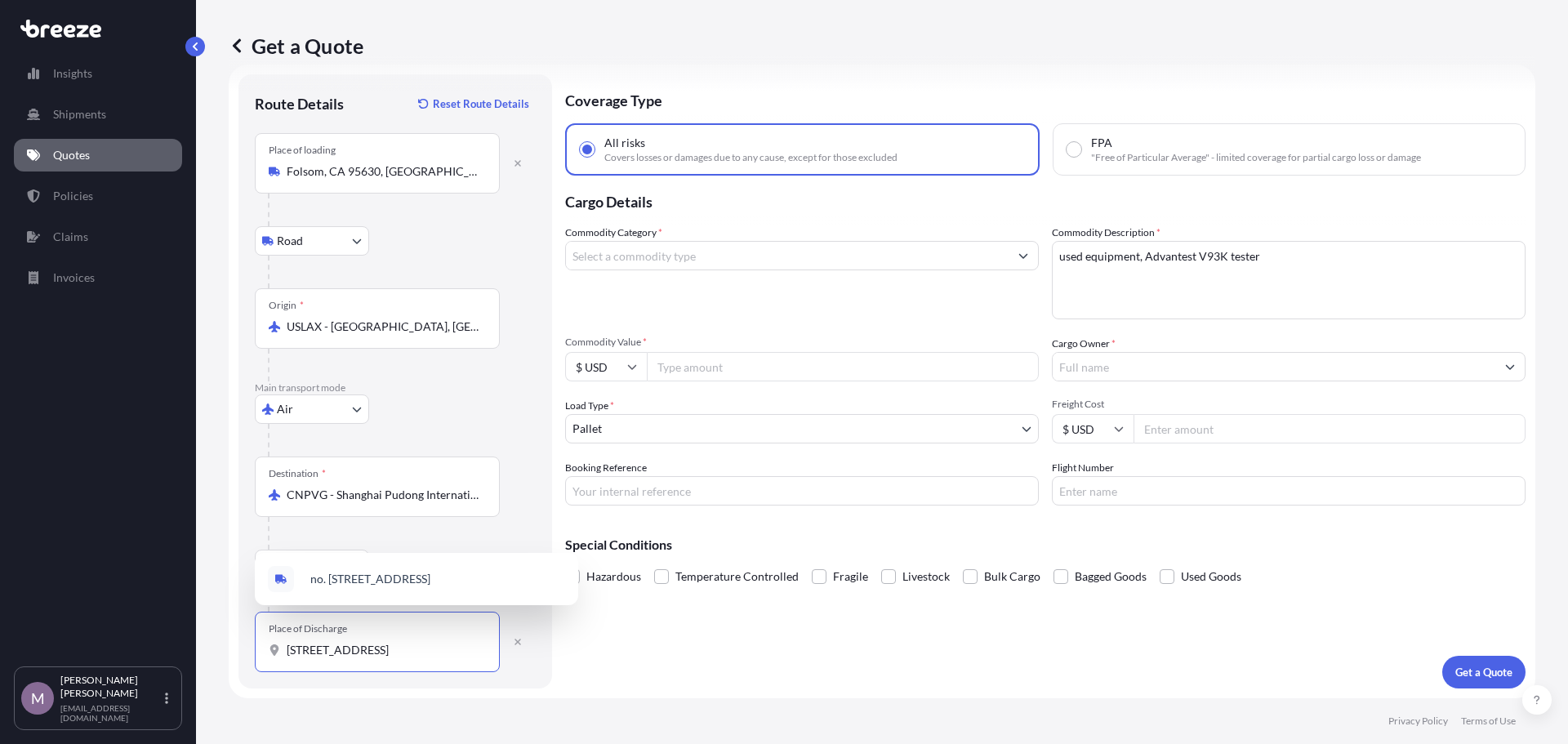
type input "[STREET_ADDRESS]"
click at [549, 645] on div "Route Details Reset Route Details Place of loading [GEOGRAPHIC_DATA] Rail Origi…" at bounding box center [395, 381] width 313 height 614
click at [703, 637] on div "Coverage Type All risks Covers losses or damages due to any cause, except for t…" at bounding box center [1045, 381] width 960 height 614
click at [702, 170] on div "All risks Covers losses or damages due to any cause, except for those excluded" at bounding box center [803, 149] width 474 height 52
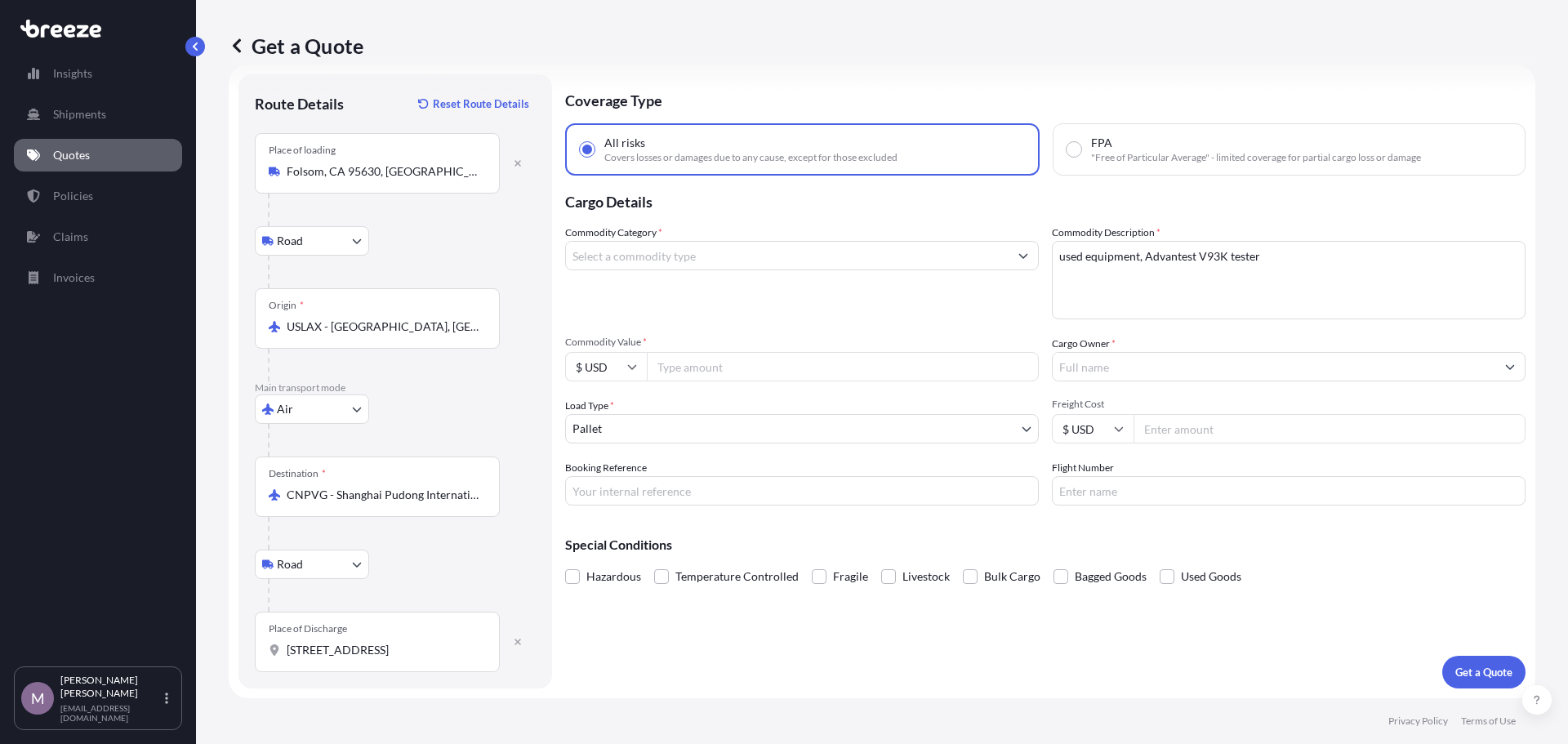
click at [677, 258] on input "Commodity Category *" at bounding box center [788, 256] width 443 height 30
click at [651, 259] on input "equipment" at bounding box center [788, 256] width 443 height 30
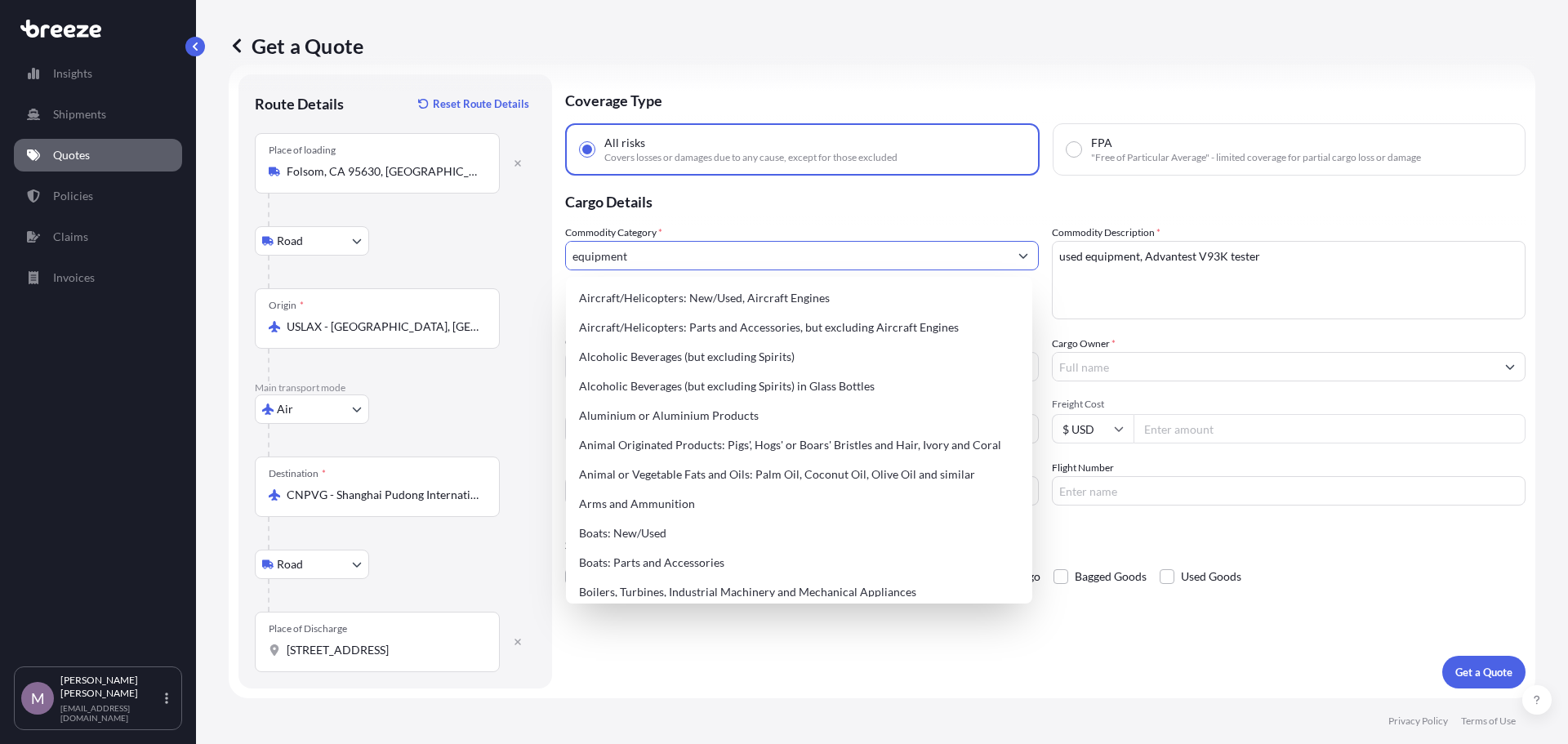
click at [666, 246] on input "equipment" at bounding box center [788, 256] width 443 height 30
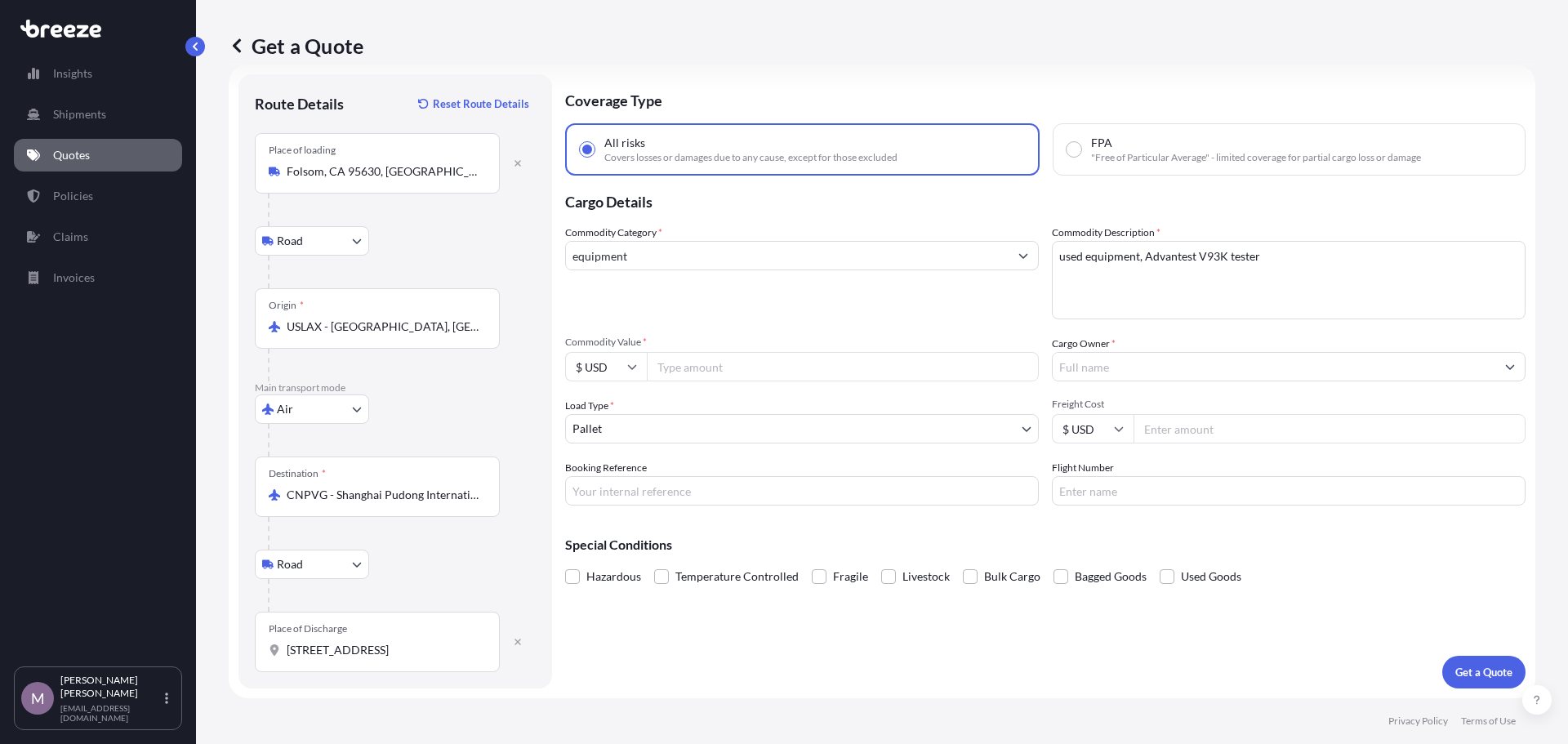
click at [688, 246] on input "equipment" at bounding box center [788, 256] width 443 height 30
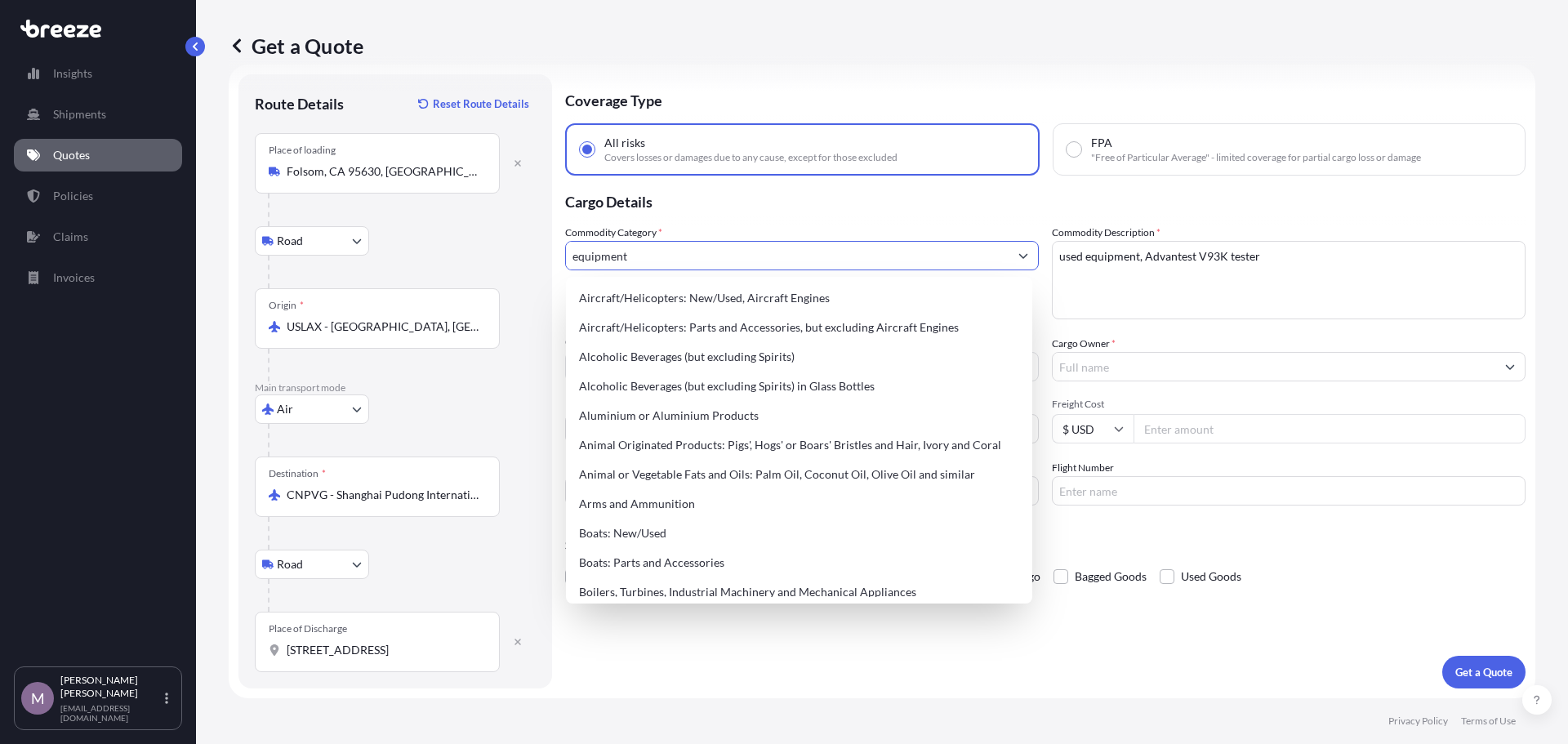
click at [686, 257] on input "equipment" at bounding box center [788, 256] width 443 height 30
drag, startPoint x: 689, startPoint y: 251, endPoint x: 403, endPoint y: 270, distance: 286.6
click at [403, 270] on form "Route Details Reset Route Details Place of loading [GEOGRAPHIC_DATA] Road Road …" at bounding box center [882, 382] width 1307 height 634
paste input "semiconductor"
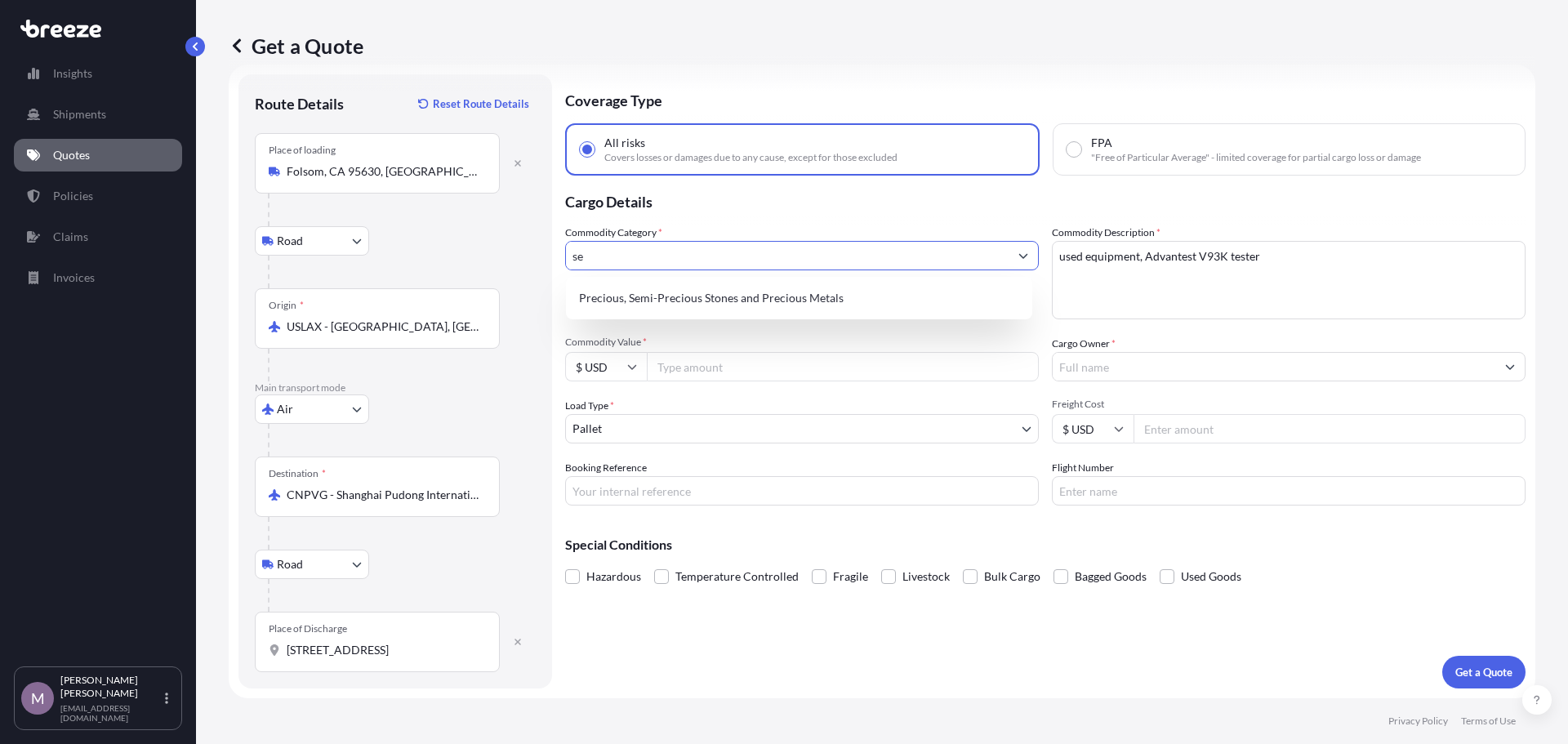
type input "s"
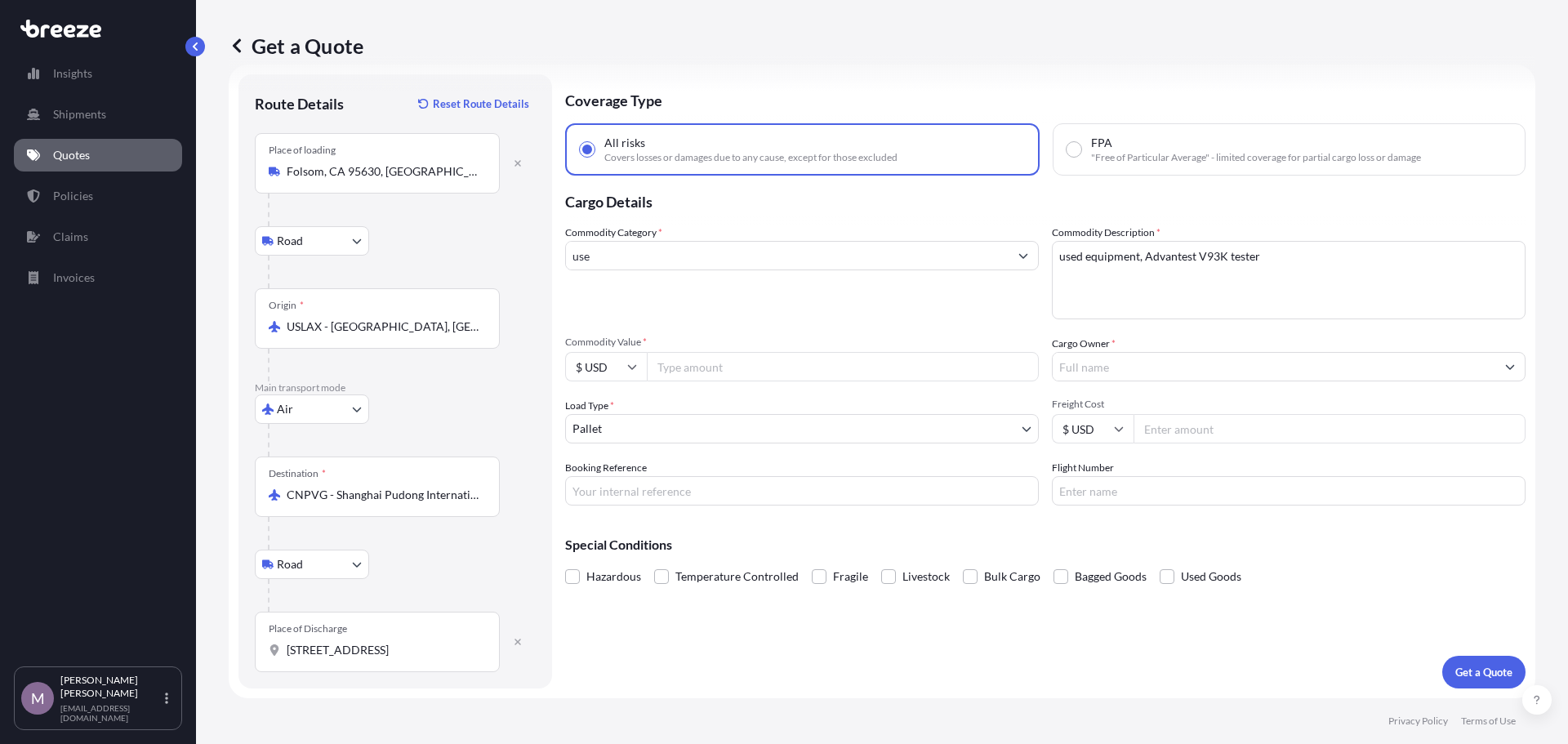
click at [1052, 237] on label "Commodity Description *" at bounding box center [1106, 233] width 108 height 17
click at [1052, 241] on textarea "used equipment, Advantest V93K tester" at bounding box center [1288, 280] width 474 height 79
drag, startPoint x: 1049, startPoint y: 231, endPoint x: 1261, endPoint y: 265, distance: 214.7
click at [1261, 265] on div "Commodity Description * used equipment, Advantest V93K tester" at bounding box center [1288, 271] width 474 height 95
copy label "Commodity Description"
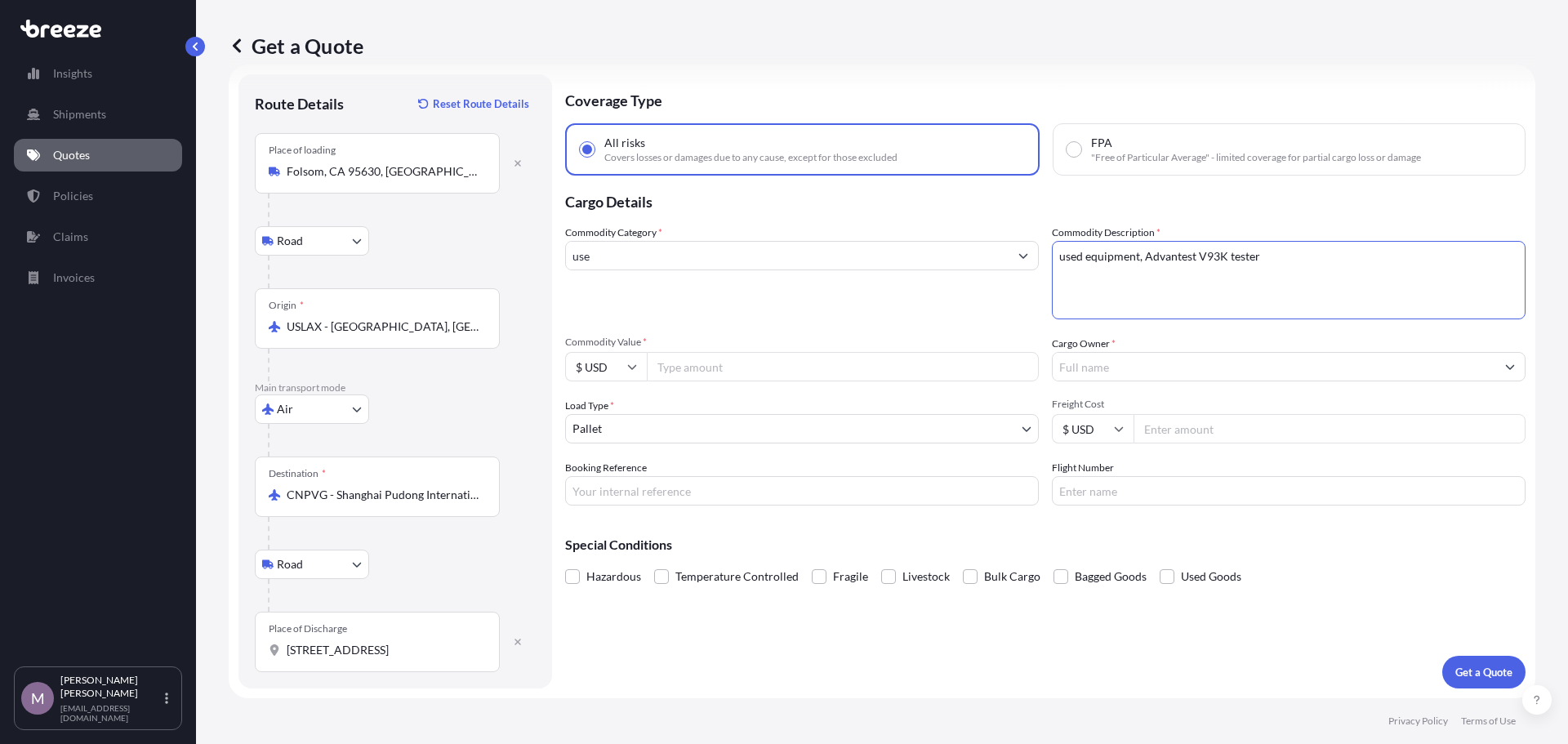
click at [1209, 267] on textarea "used equipment, Advantest V93K tester" at bounding box center [1288, 280] width 474 height 79
drag, startPoint x: 1303, startPoint y: 252, endPoint x: 870, endPoint y: 271, distance: 433.4
click at [870, 271] on div "Commodity Category * use Commodity Description * used equipment, Advantest V93K…" at bounding box center [1045, 364] width 960 height 281
click at [632, 258] on input "use" at bounding box center [788, 256] width 443 height 30
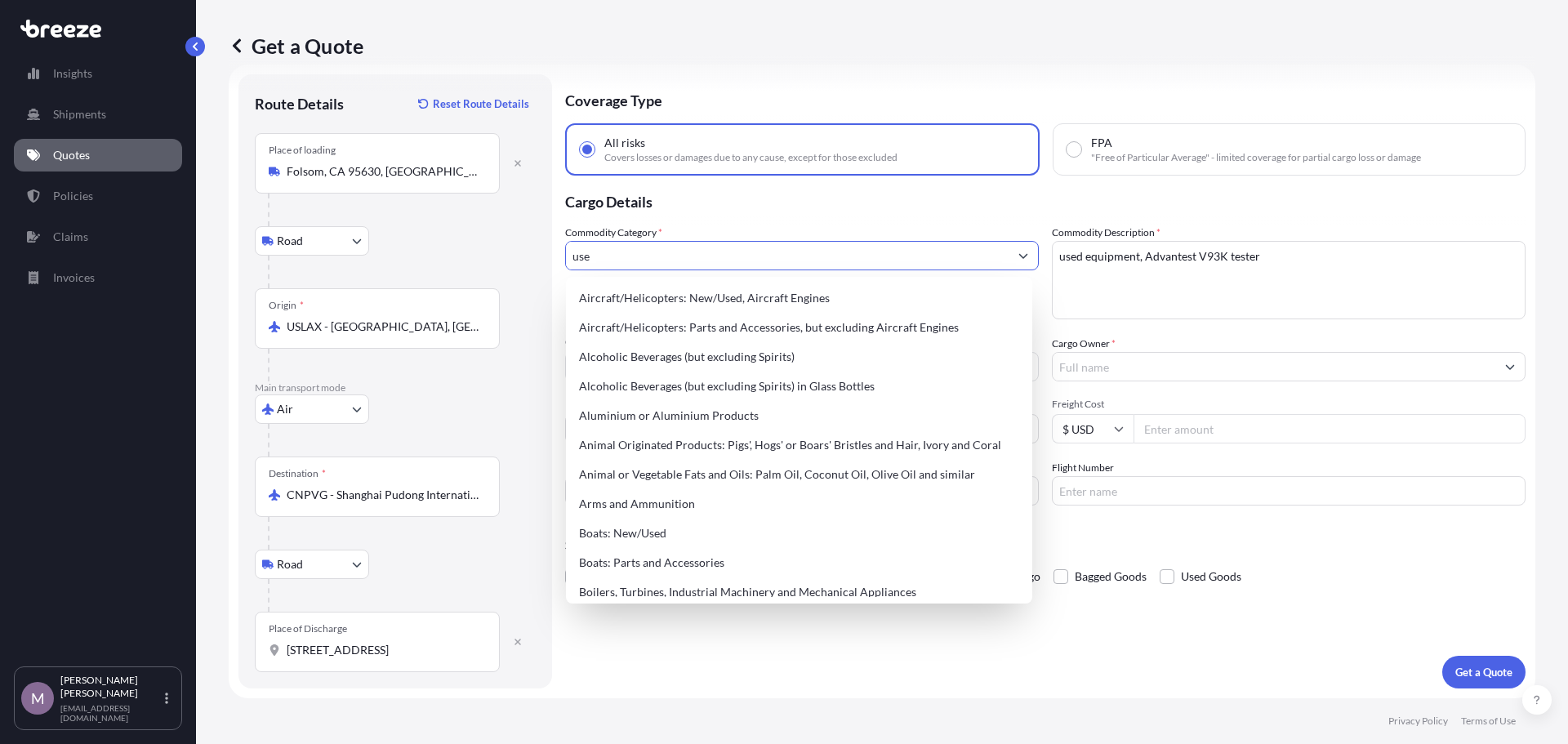
drag, startPoint x: 632, startPoint y: 258, endPoint x: 567, endPoint y: 267, distance: 65.6
click at [567, 267] on input "use" at bounding box center [788, 256] width 443 height 30
paste input "Electrical Machinery and Equipment"
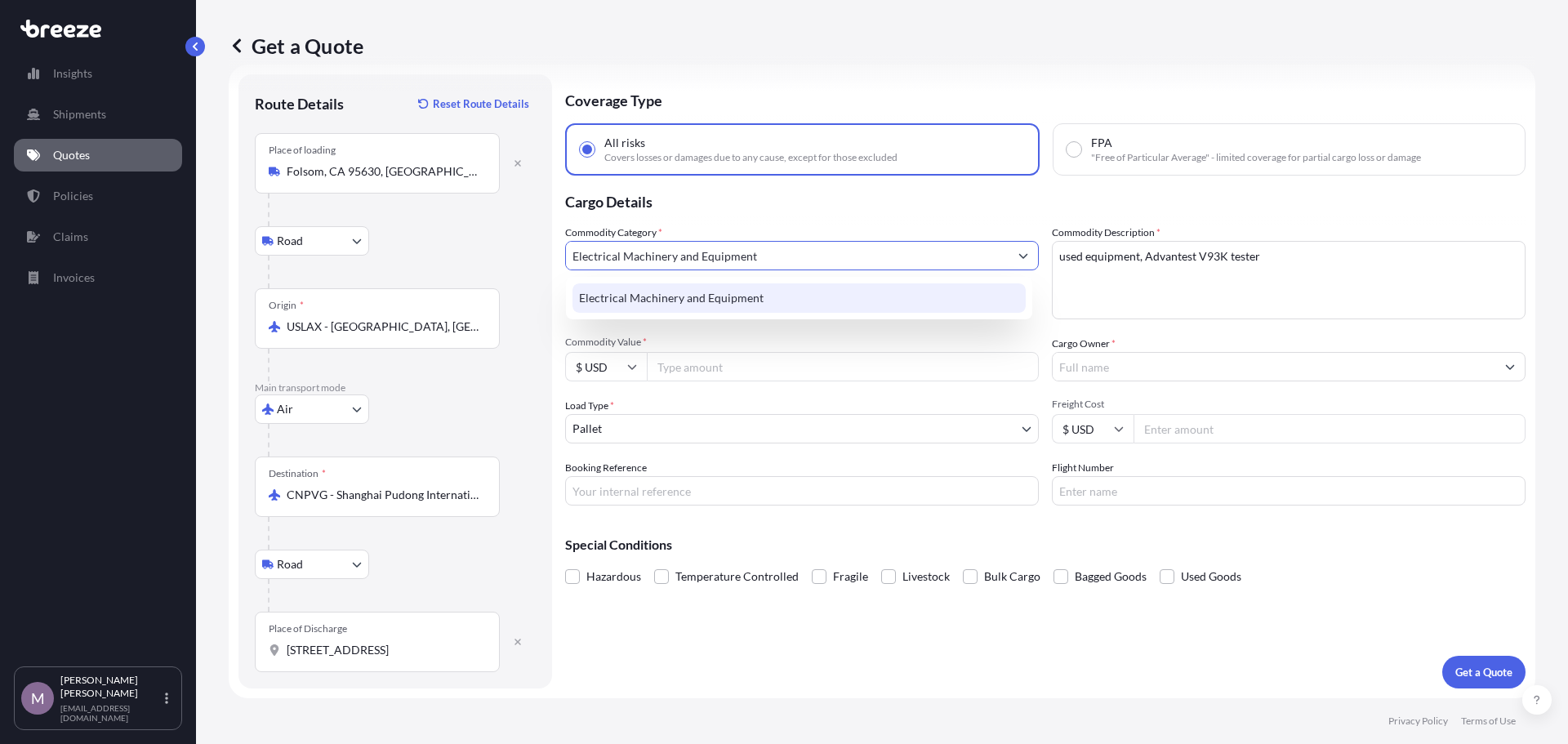
click at [706, 299] on div "Electrical Machinery and Equipment" at bounding box center [799, 298] width 453 height 30
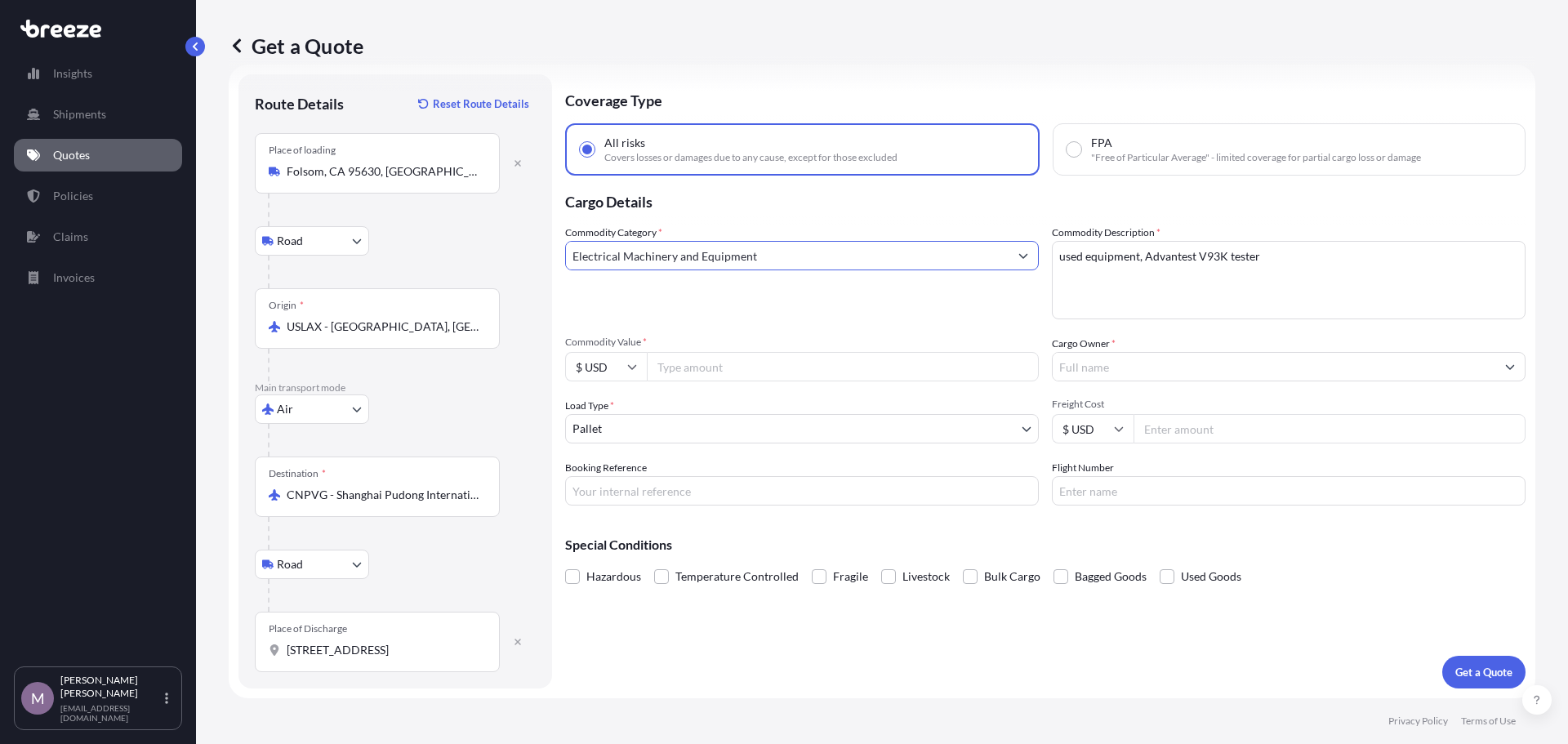
type input "Electrical Machinery and Equipment"
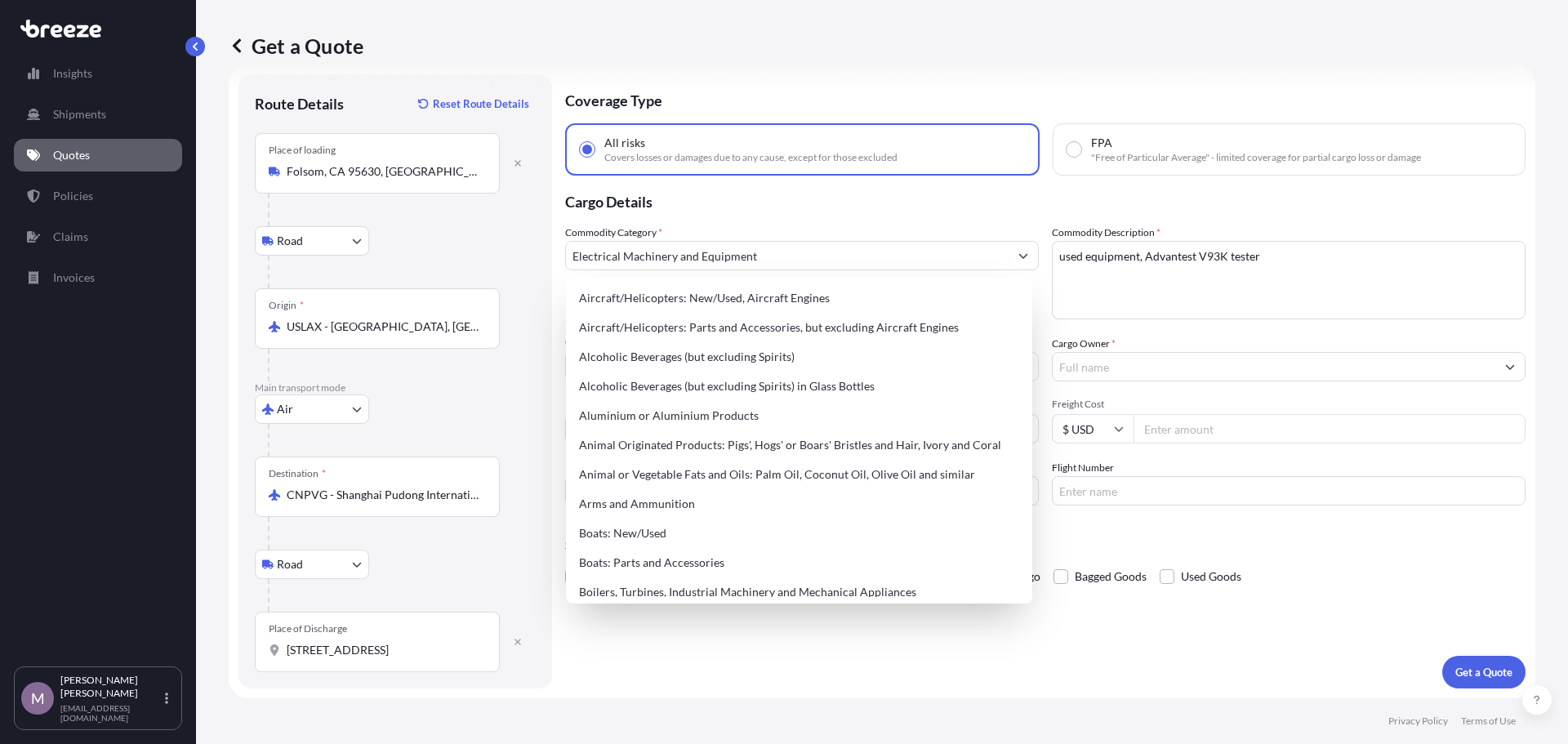
click at [740, 216] on p "Cargo Details" at bounding box center [1045, 199] width 960 height 49
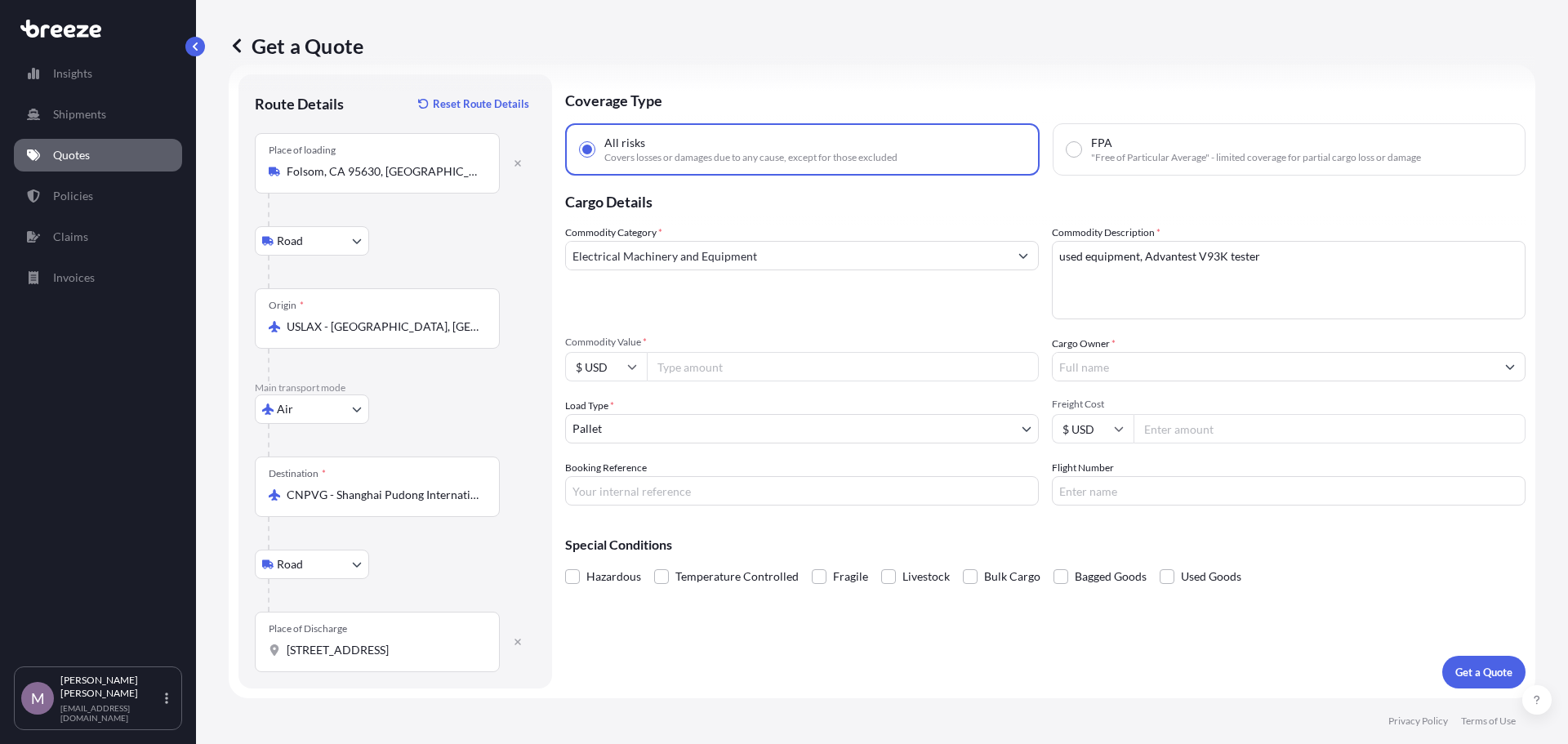
click at [711, 360] on input "Commodity Value *" at bounding box center [842, 367] width 392 height 30
type input "22500"
click at [1079, 365] on input "Cargo Owner *" at bounding box center [1274, 367] width 443 height 30
click at [1154, 381] on div at bounding box center [1288, 367] width 474 height 30
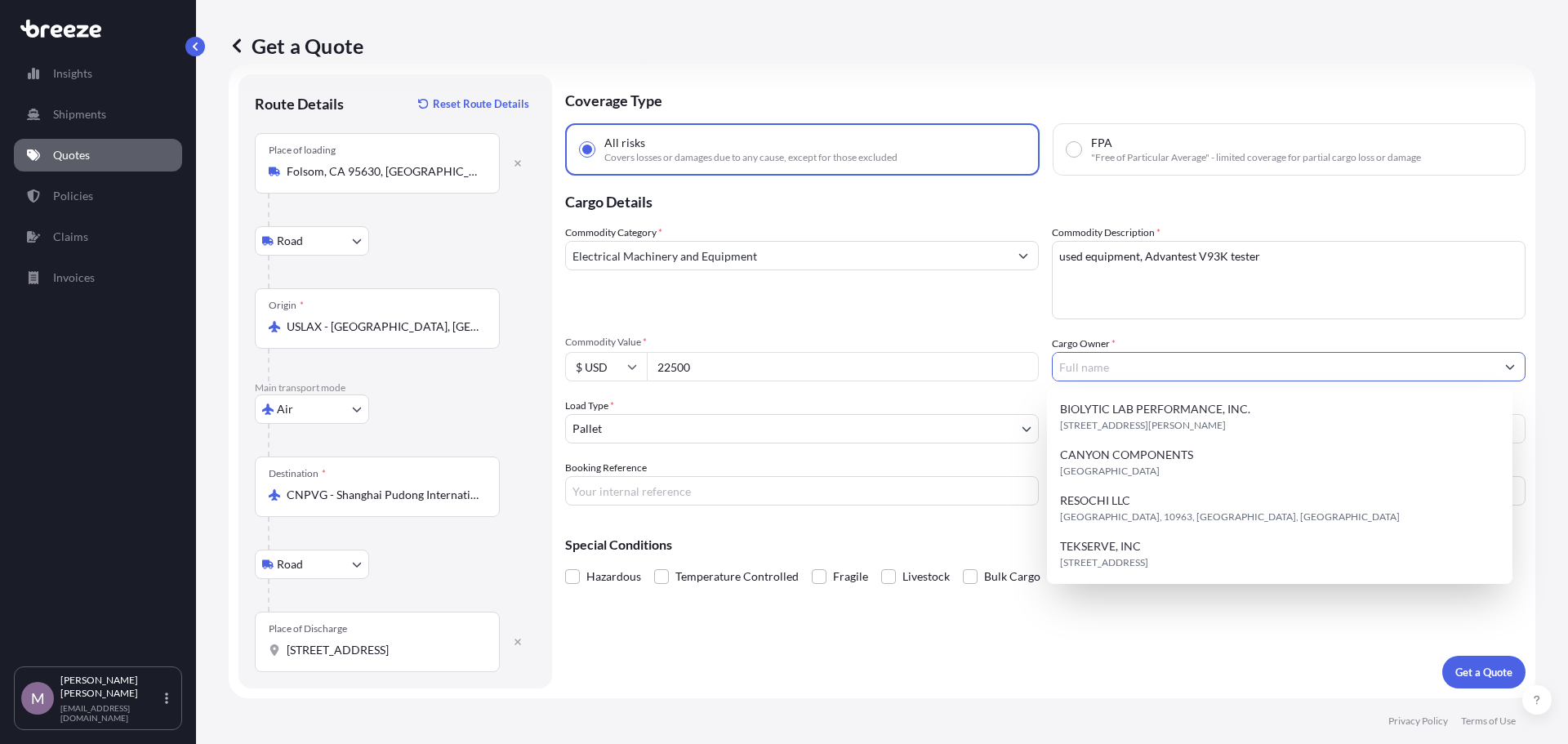
click at [1152, 375] on input "Cargo Owner *" at bounding box center [1274, 367] width 443 height 30
paste input "BRT CAPITAL ASSETS, INC."
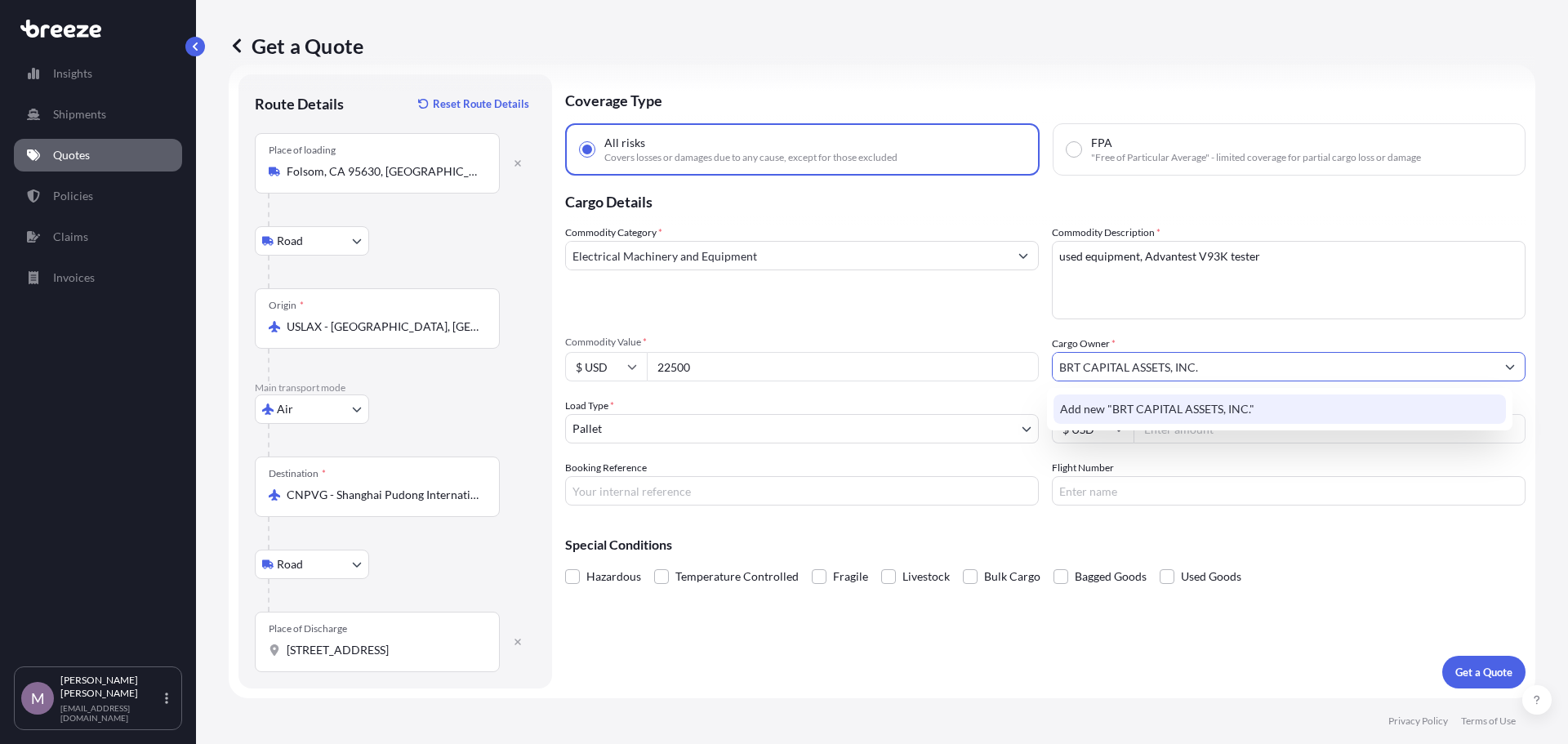
click at [1152, 397] on div "Add new "BRT CAPITAL ASSETS, INC."" at bounding box center [1280, 410] width 453 height 30
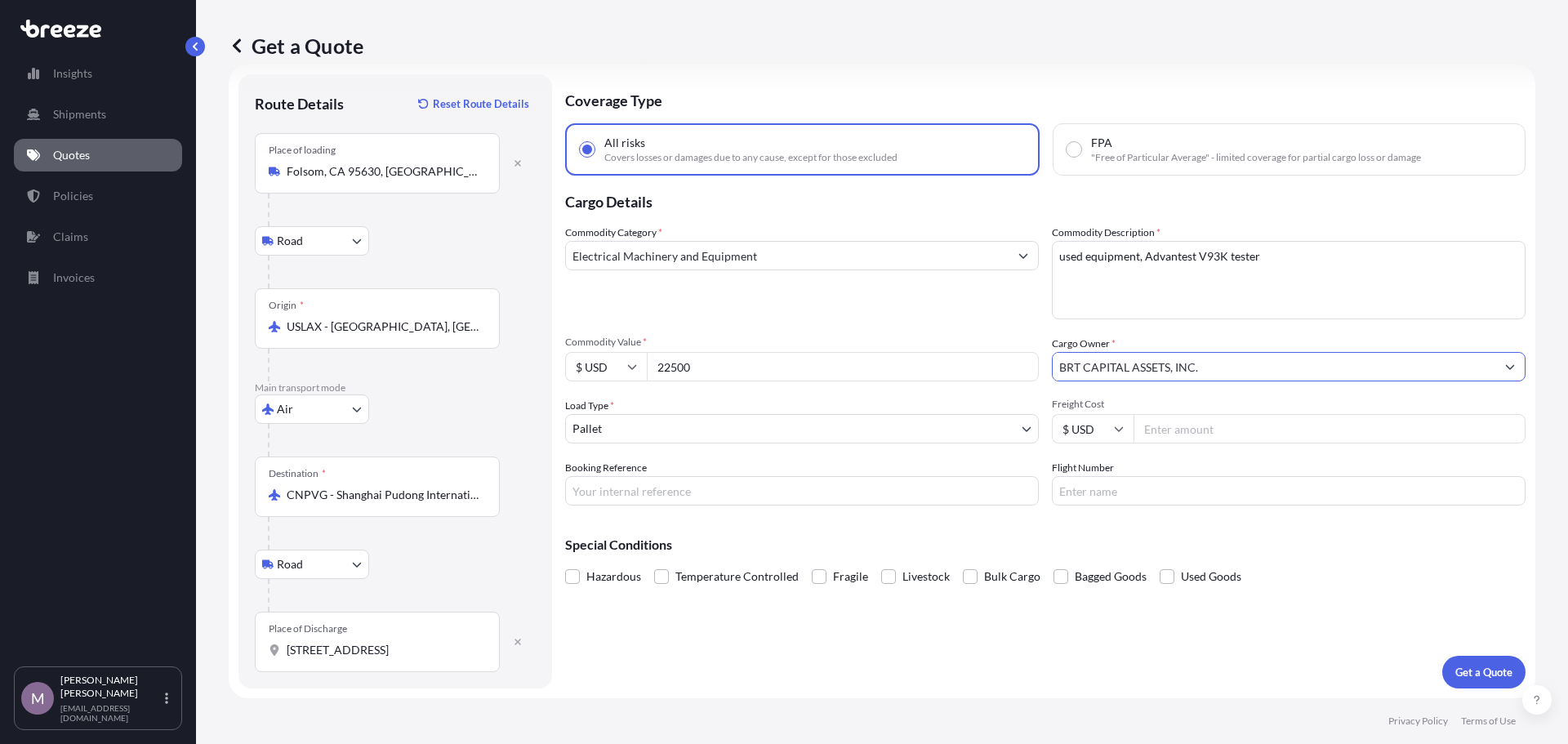
type input "BRT CAPITAL ASSETS, INC."
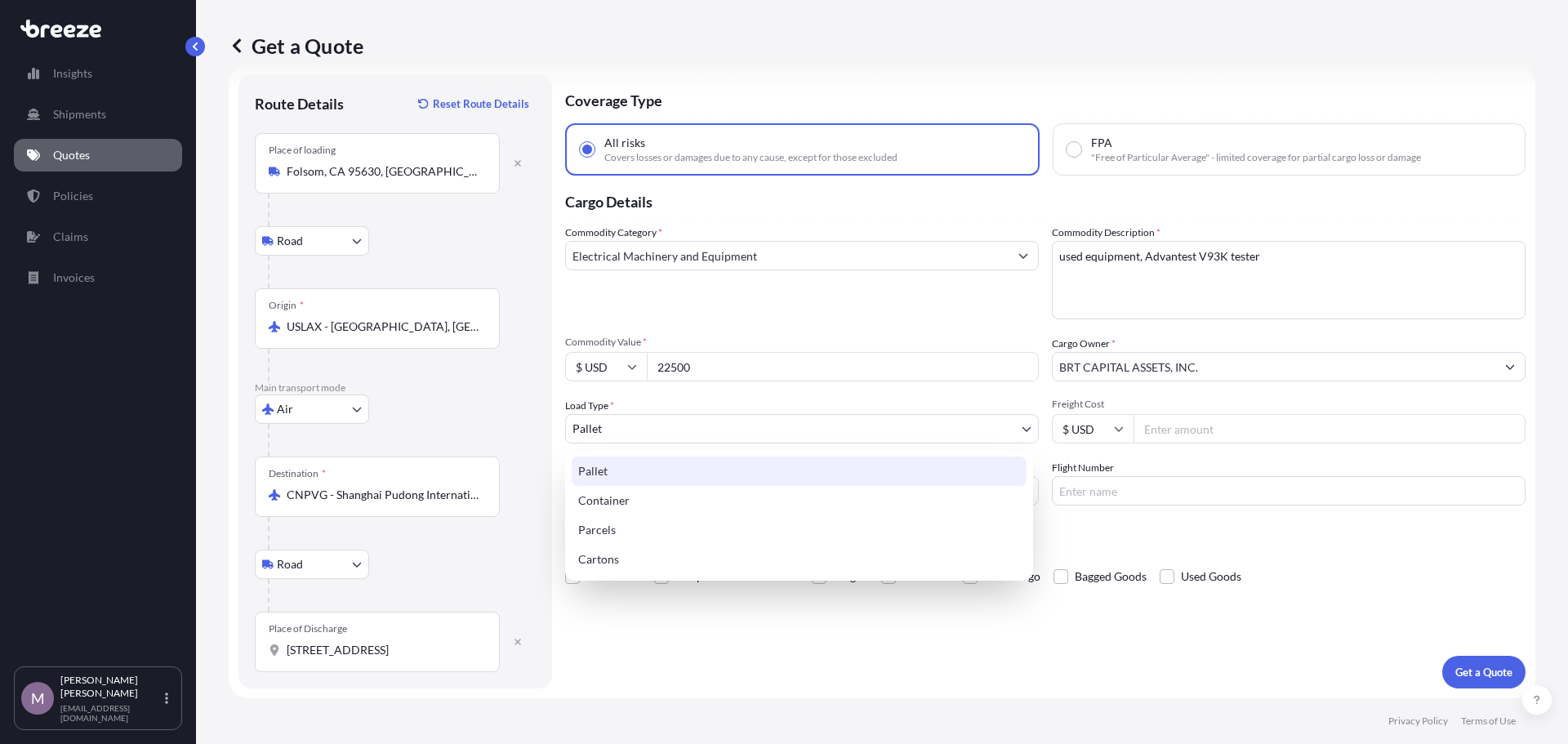
click at [767, 431] on body "4 options available. 4 options available. 0 options available. 1 option availab…" at bounding box center [784, 372] width 1568 height 744
click at [718, 470] on div "Pallet" at bounding box center [799, 472] width 455 height 30
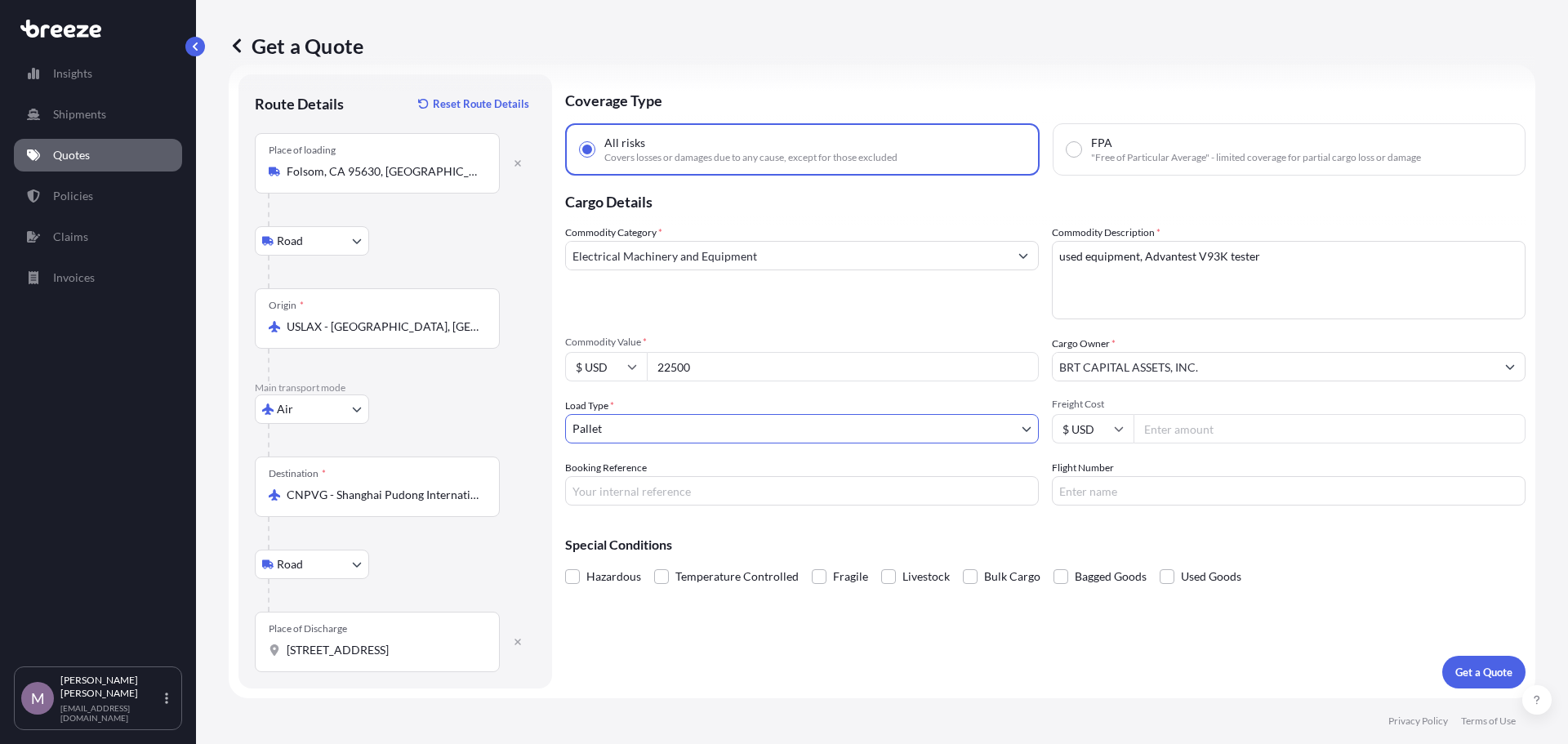
click at [1190, 425] on input "Freight Cost" at bounding box center [1329, 429] width 392 height 30
click at [1234, 430] on input "Freight Cost" at bounding box center [1329, 429] width 392 height 30
type input "3226.50"
click at [638, 499] on input "Booking Reference" at bounding box center [802, 491] width 474 height 30
click at [681, 471] on div "Booking Reference" at bounding box center [802, 482] width 474 height 45
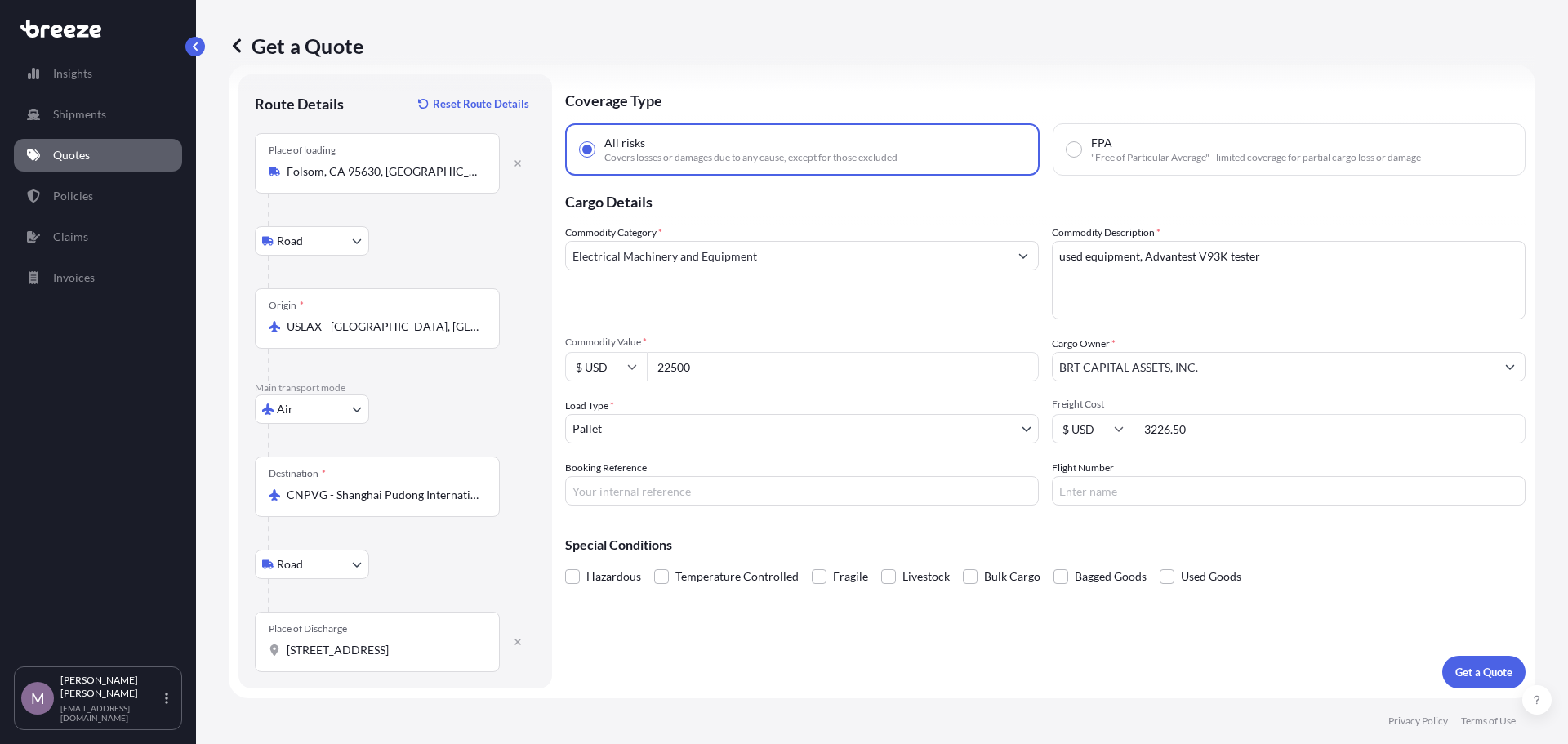
click at [651, 497] on input "Booking Reference" at bounding box center [802, 491] width 474 height 30
click at [1081, 491] on input "Flight Number" at bounding box center [1288, 491] width 474 height 30
paste input "784-62521233"
type input "784-62521233"
click at [857, 487] on input "Booking Reference" at bounding box center [802, 491] width 474 height 30
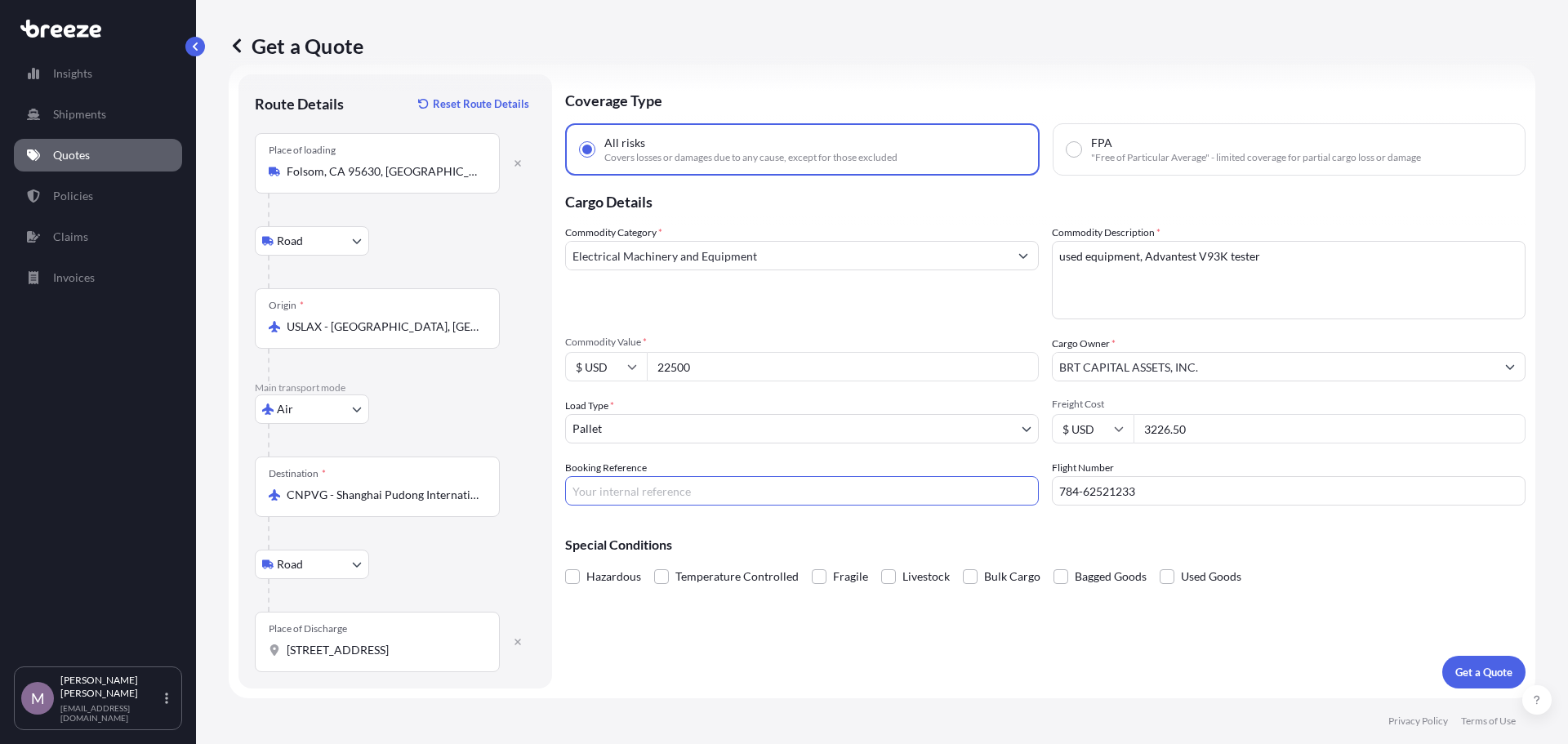
click at [639, 487] on input "Booking Reference" at bounding box center [802, 491] width 474 height 30
paste input "AAE-700338"
type input "AAE-700338"
click at [789, 614] on div "Coverage Type All risks Covers losses or damages due to any cause, except for t…" at bounding box center [1045, 381] width 960 height 614
click at [1168, 574] on span at bounding box center [1167, 576] width 15 height 15
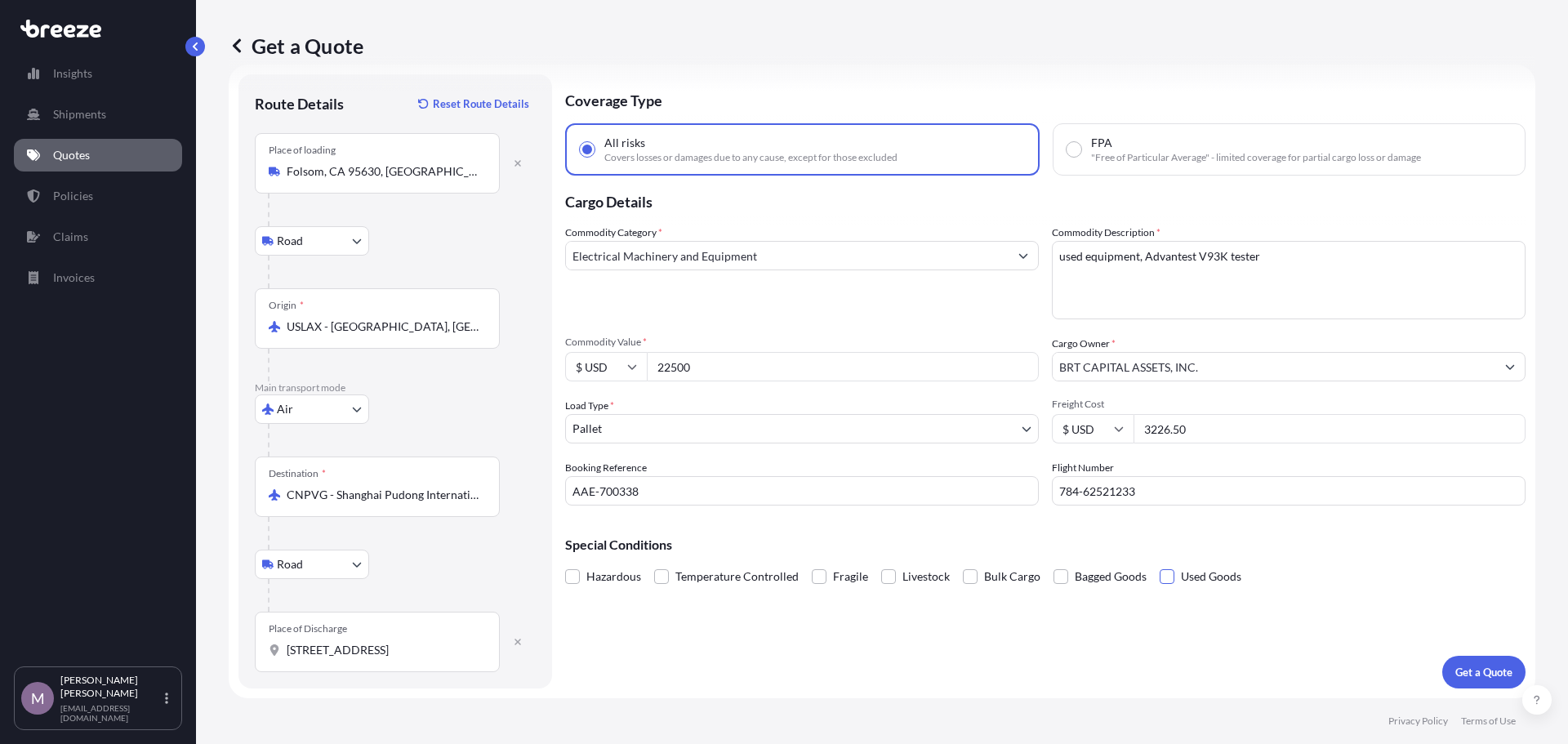
click at [1159, 564] on input "Used Goods" at bounding box center [1159, 564] width 0 height 0
click at [1455, 669] on p "Get a Quote" at bounding box center [1484, 672] width 57 height 17
click at [1455, 668] on p "Get a Quote" at bounding box center [1484, 672] width 57 height 17
click at [343, 636] on div "Place of Discharge Room [STREET_ADDRESS]" at bounding box center [377, 641] width 245 height 60
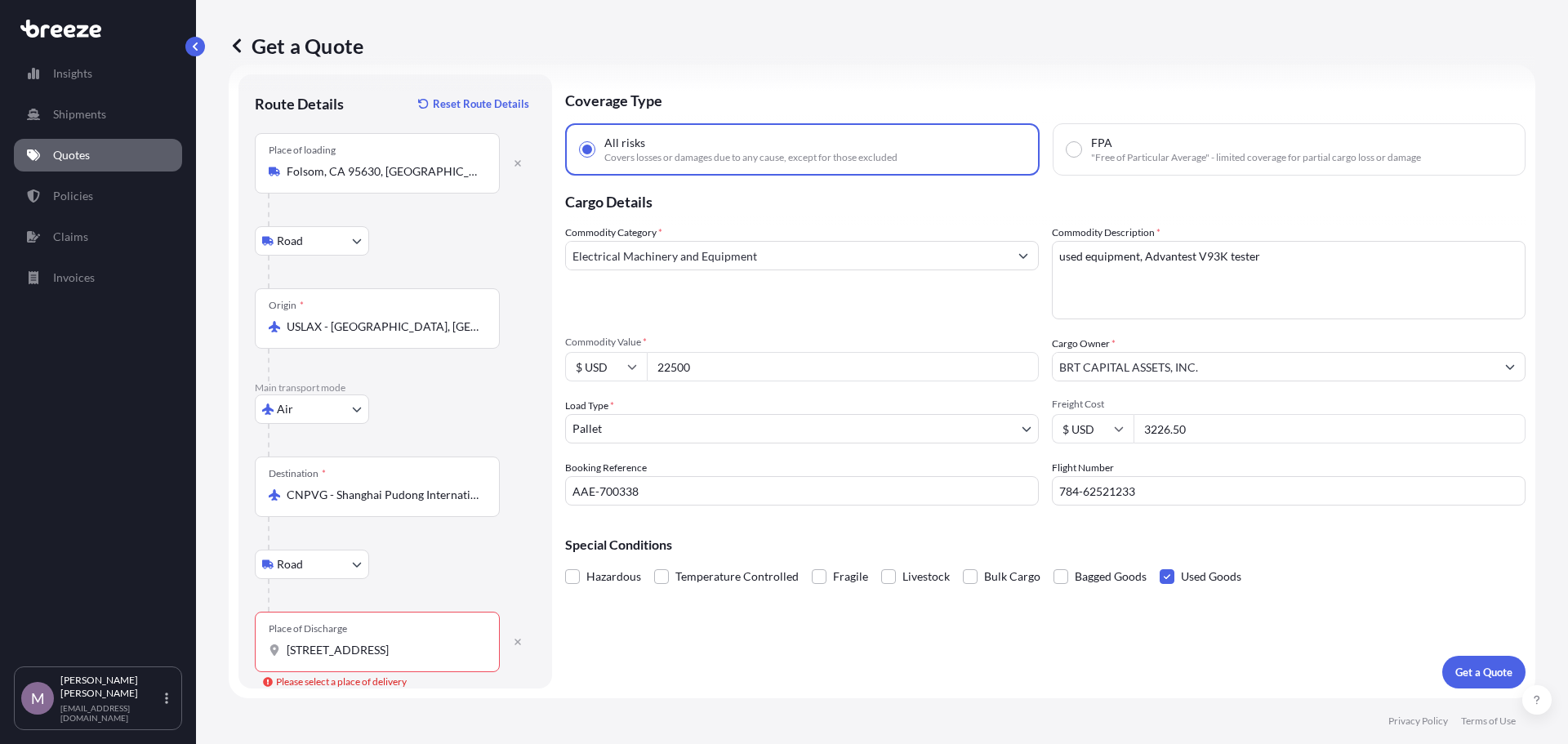
click at [343, 642] on input "[STREET_ADDRESS]" at bounding box center [383, 650] width 193 height 17
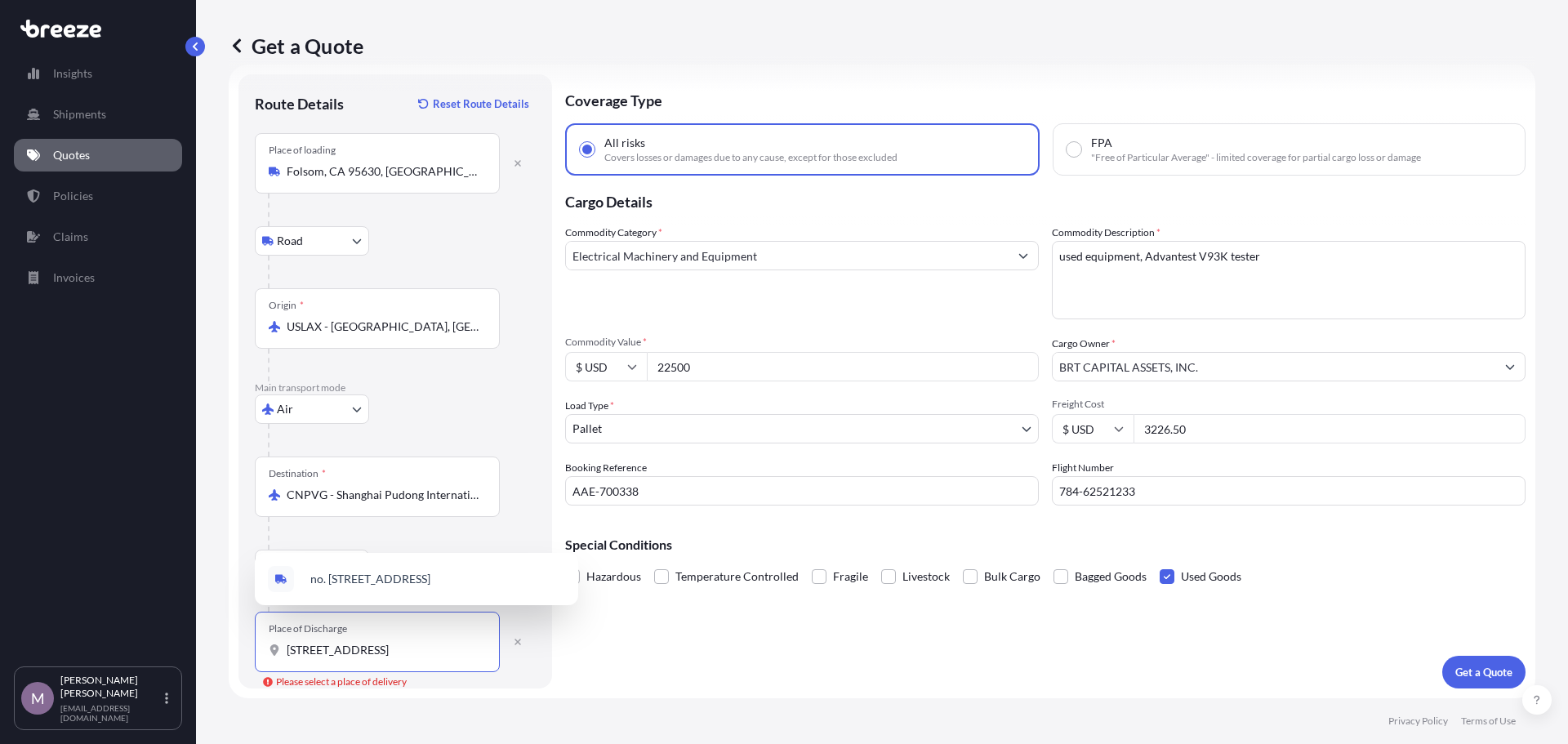
scroll to position [0, 171]
click at [343, 649] on input "[STREET_ADDRESS]" at bounding box center [383, 650] width 193 height 17
click at [373, 575] on span "no. [STREET_ADDRESS]" at bounding box center [371, 579] width 120 height 17
type input "no. [STREET_ADDRESS]"
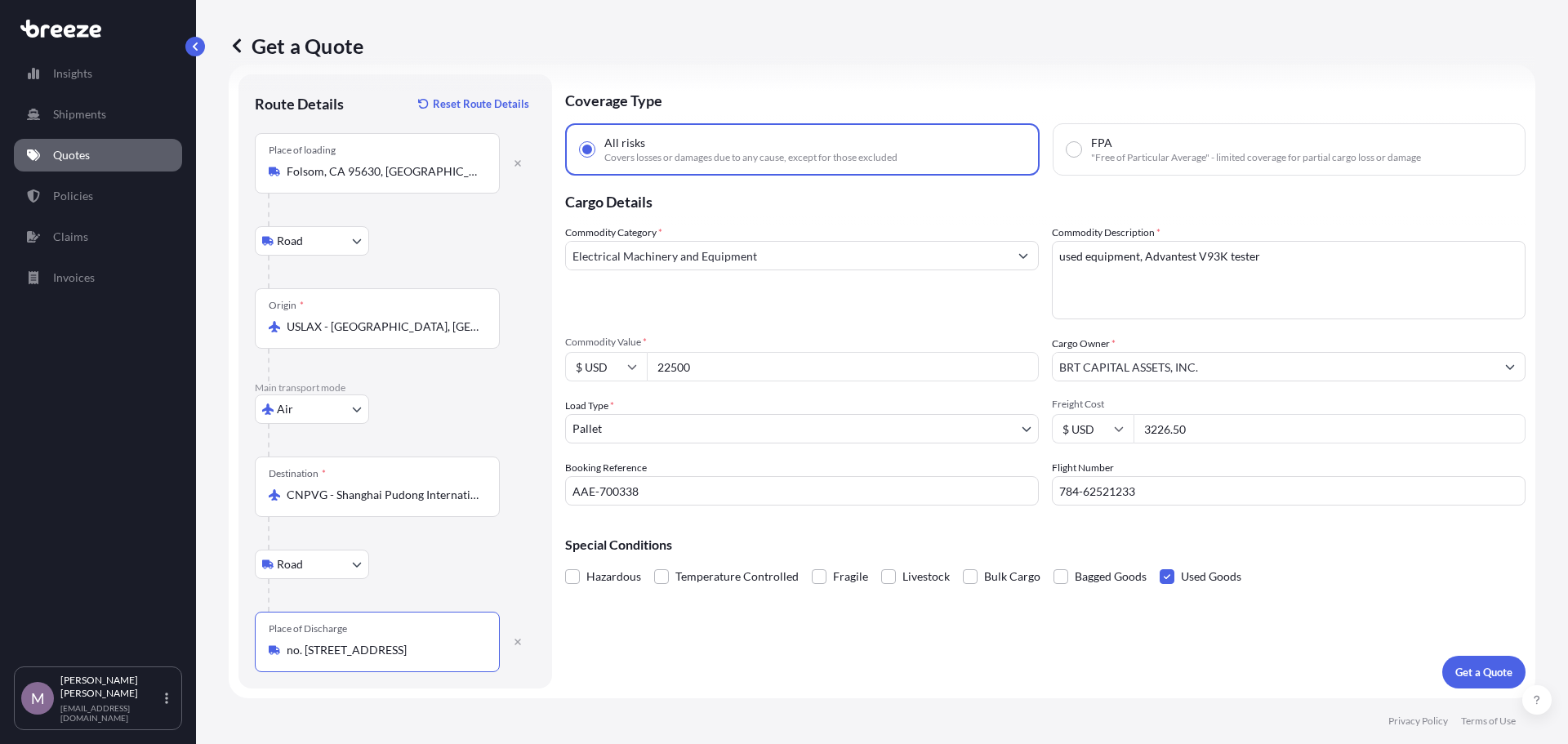
click at [410, 655] on input "no. [STREET_ADDRESS]" at bounding box center [383, 650] width 193 height 17
drag, startPoint x: 411, startPoint y: 652, endPoint x: 195, endPoint y: 699, distance: 221.1
click at [195, 699] on div "Insights Shipments Quotes Policies Claims Invoices M [PERSON_NAME] [EMAIL_ADDRE…" at bounding box center [784, 372] width 1568 height 744
drag, startPoint x: 677, startPoint y: 640, endPoint x: 728, endPoint y: 635, distance: 51.2
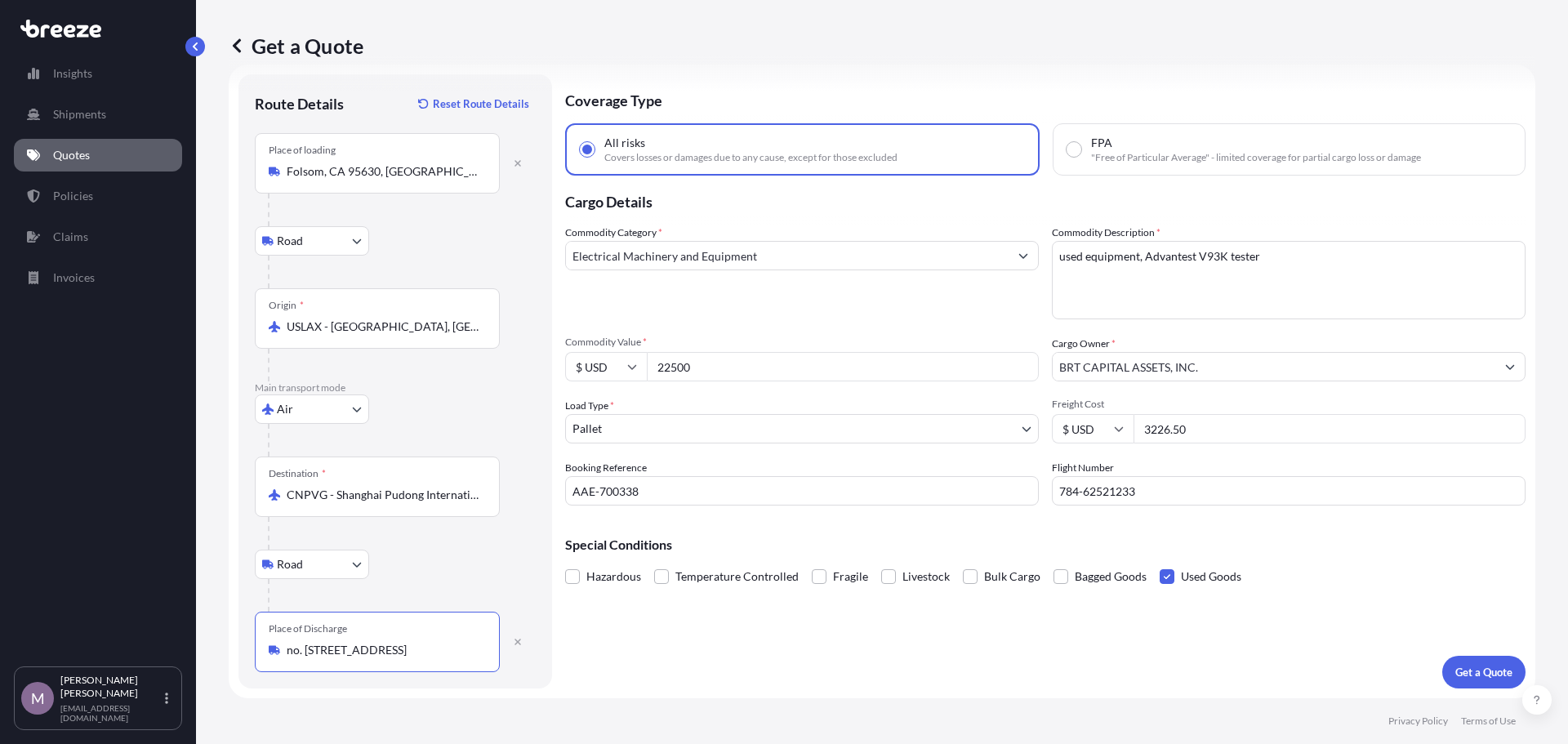
click at [677, 641] on div "Coverage Type All risks Covers losses or damages due to any cause, except for t…" at bounding box center [1045, 381] width 960 height 614
click at [1461, 659] on button "Get a Quote" at bounding box center [1484, 672] width 83 height 32
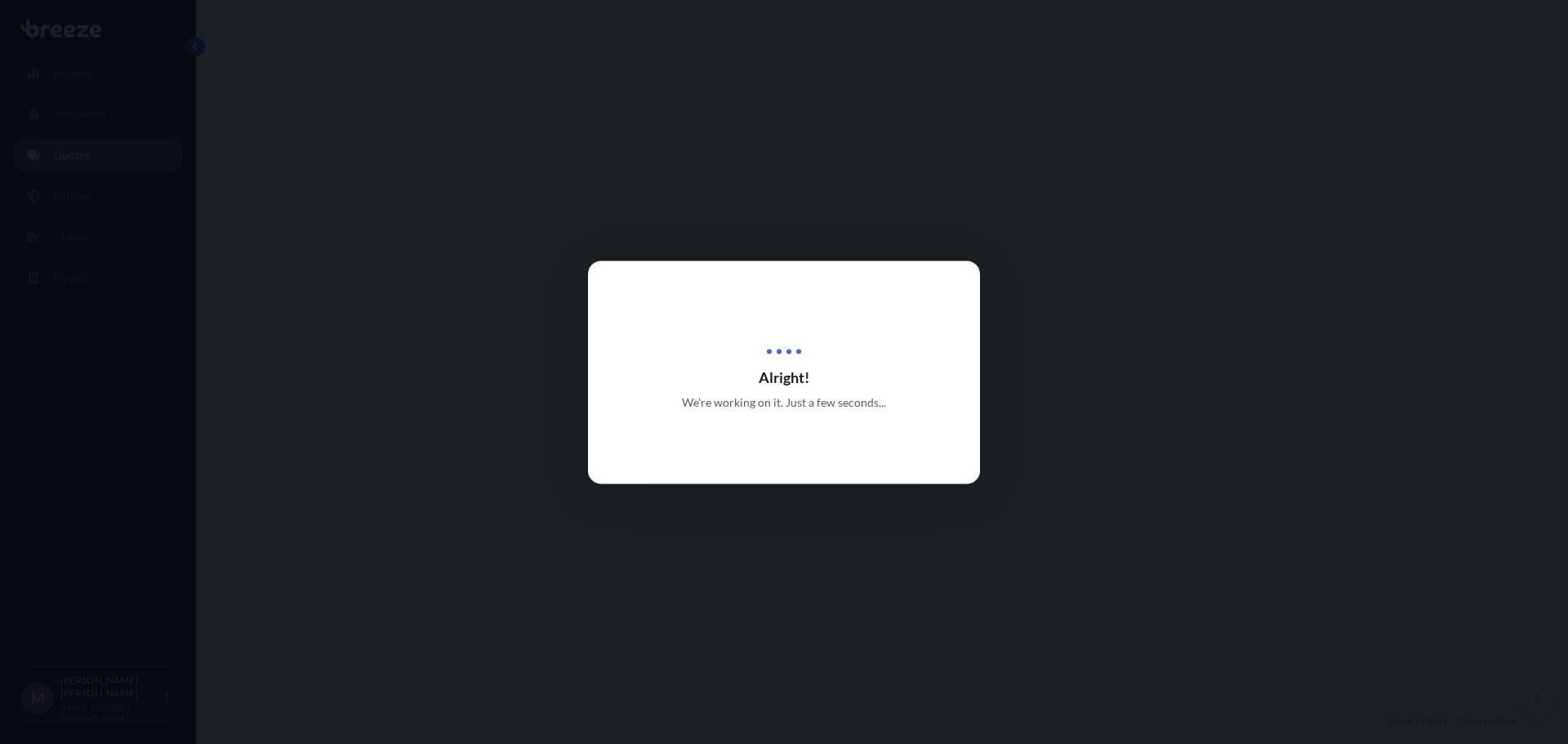
select select "Road"
select select "Air"
select select "Road"
select select "1"
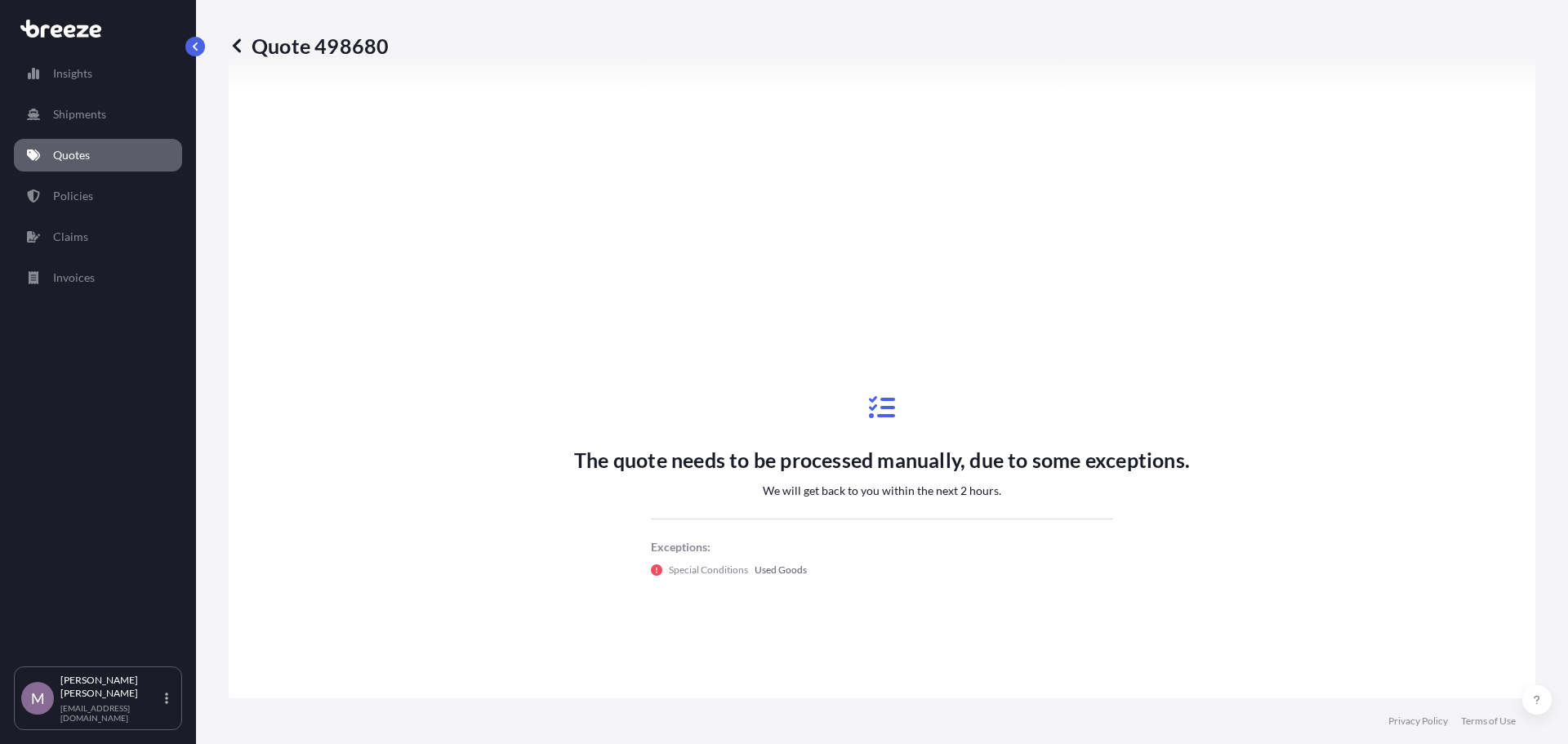
scroll to position [735, 0]
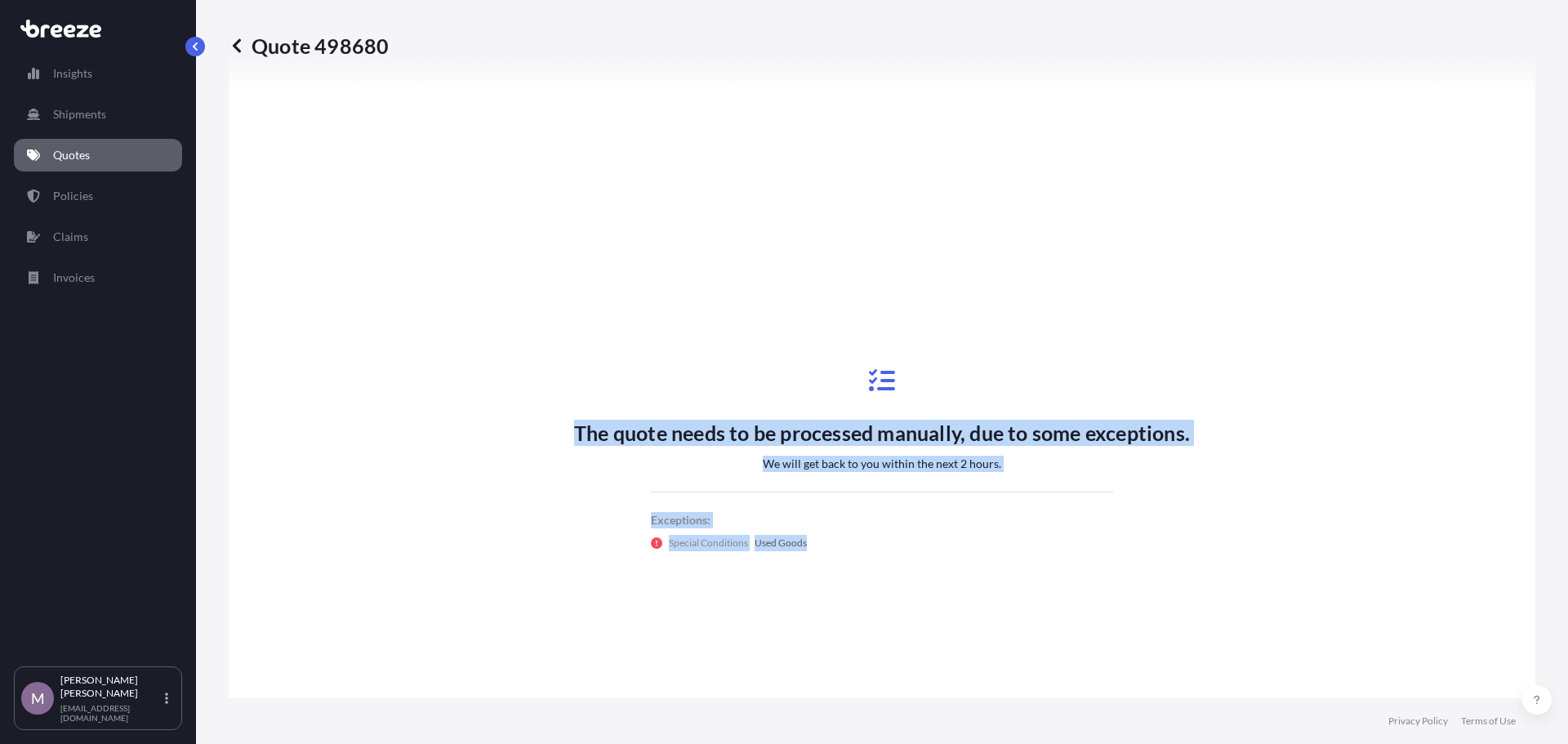
drag, startPoint x: 565, startPoint y: 424, endPoint x: 944, endPoint y: 564, distance: 404.0
click at [944, 564] on div "The quote needs to be processed manually, due to some exceptions. We will get b…" at bounding box center [881, 459] width 1261 height 872
copy div "The quote needs to be processed manually, due to some exceptions. We will get b…"
click at [1023, 538] on div "Special Conditions Used Goods" at bounding box center [881, 543] width 462 height 17
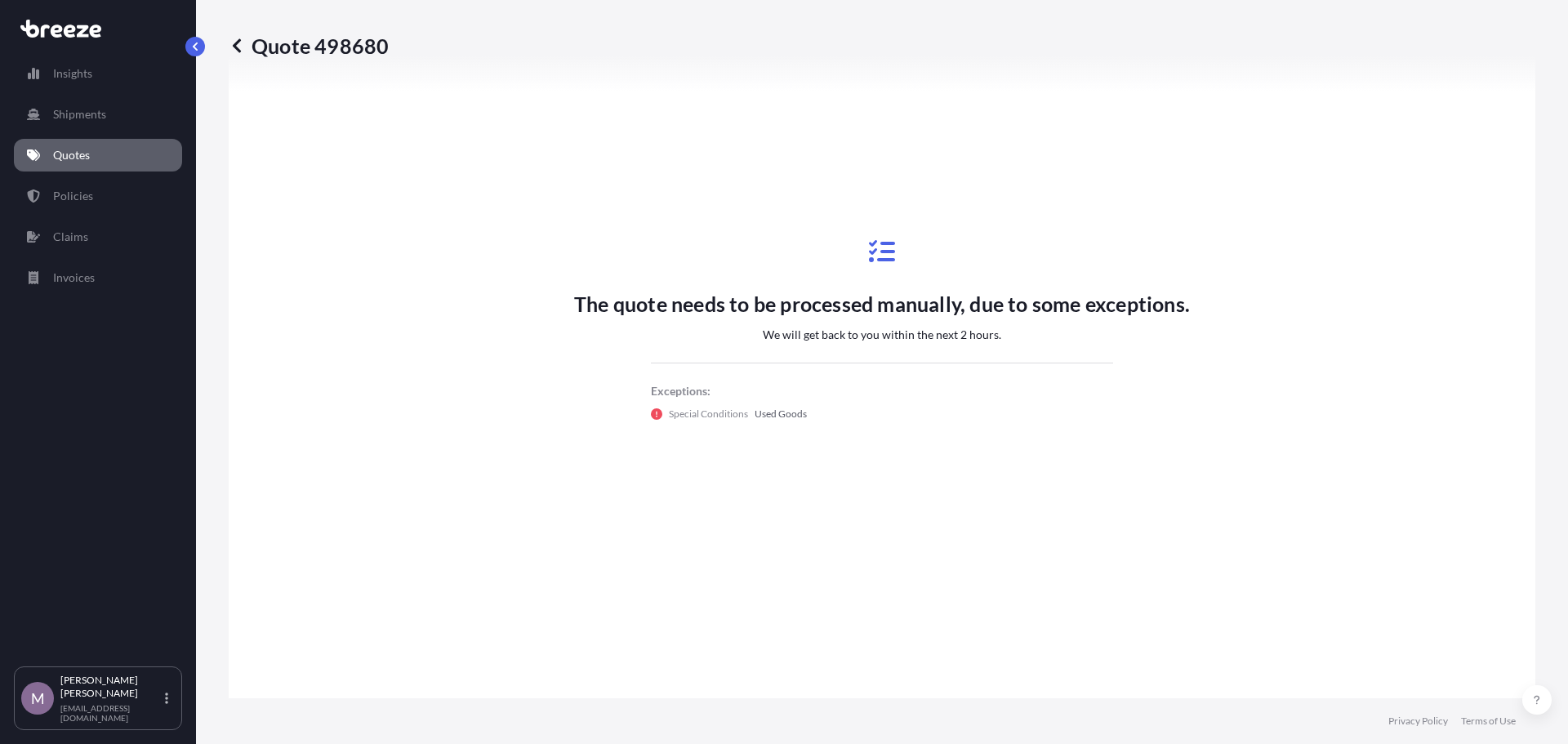
scroll to position [898, 0]
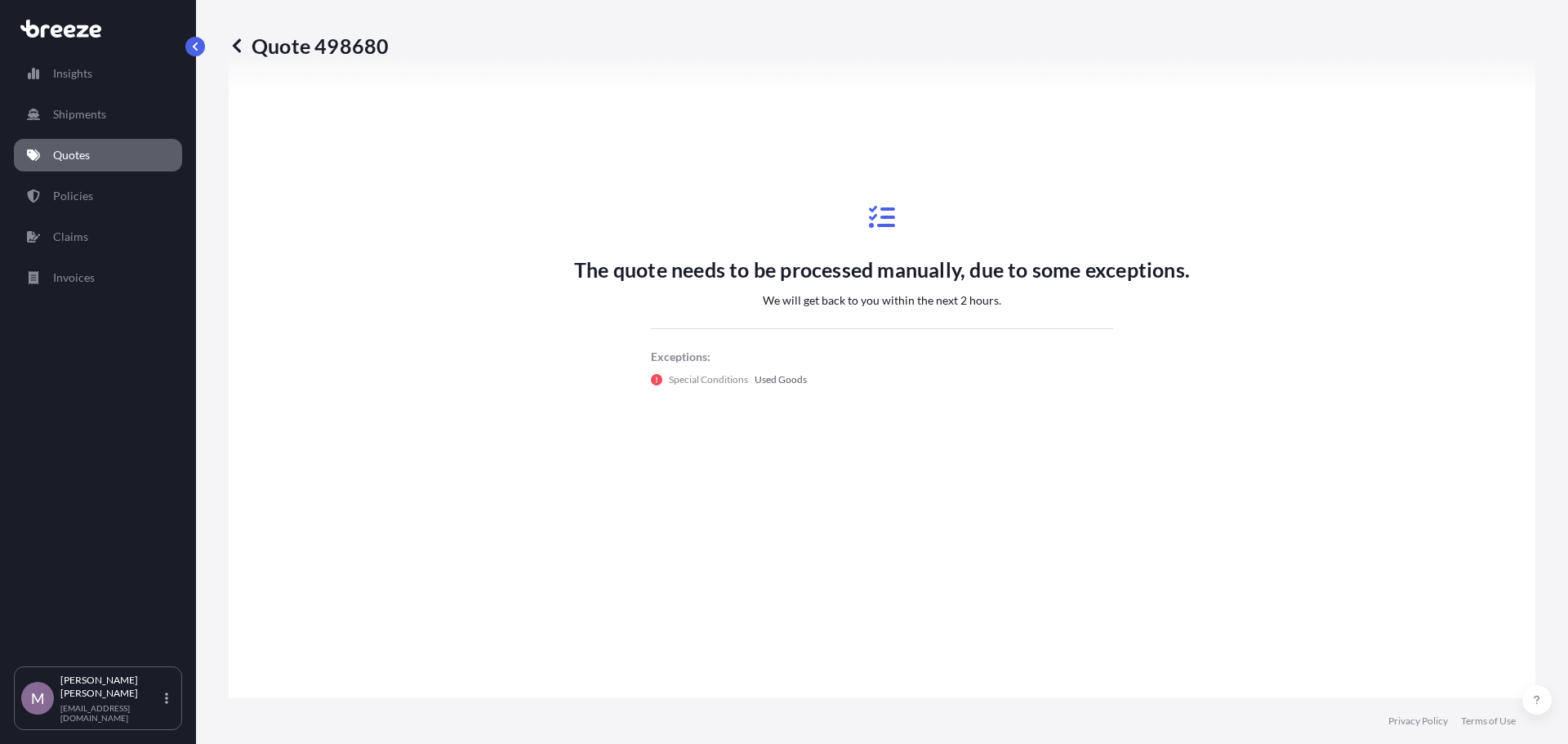
click at [113, 159] on link "Quotes" at bounding box center [98, 155] width 169 height 32
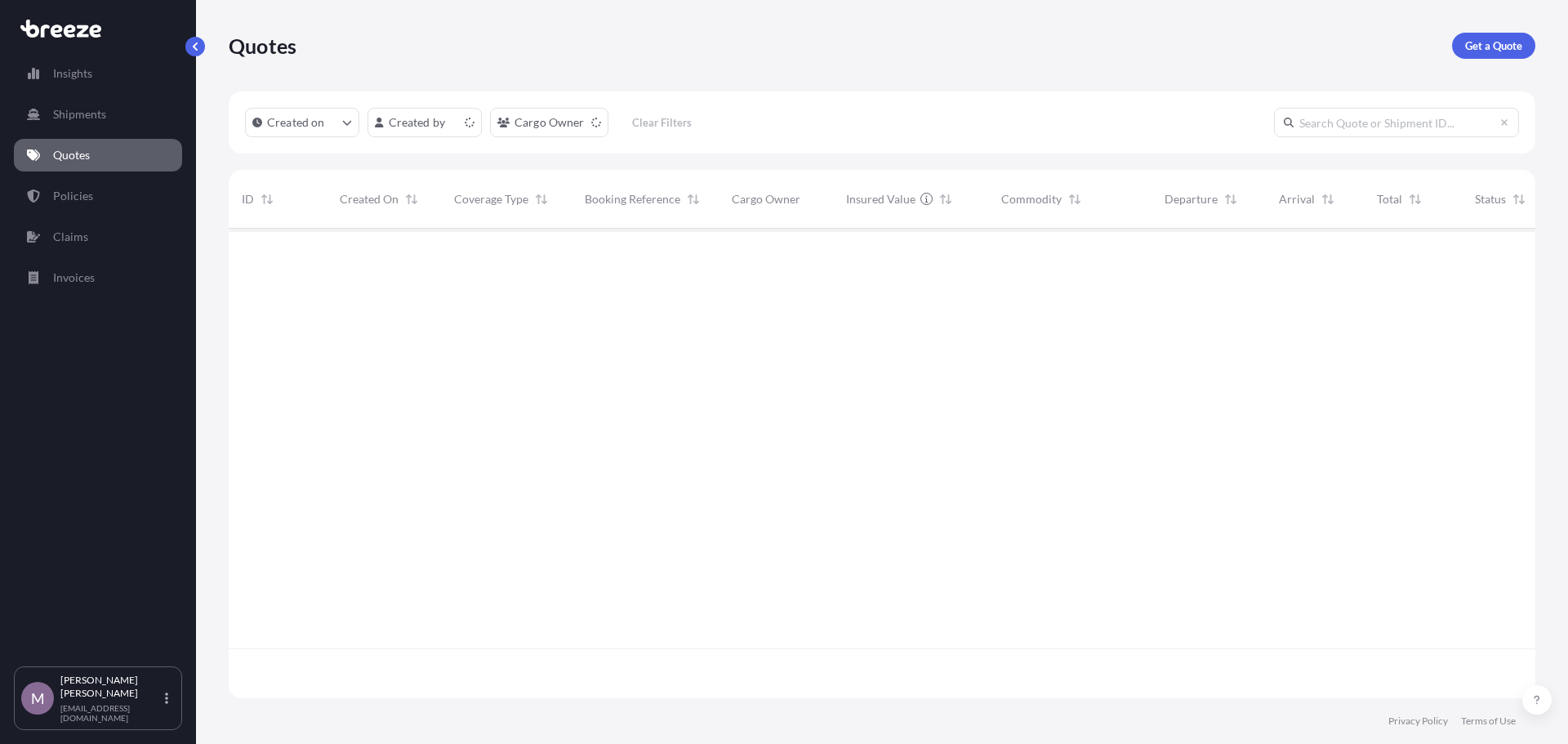
scroll to position [466, 1295]
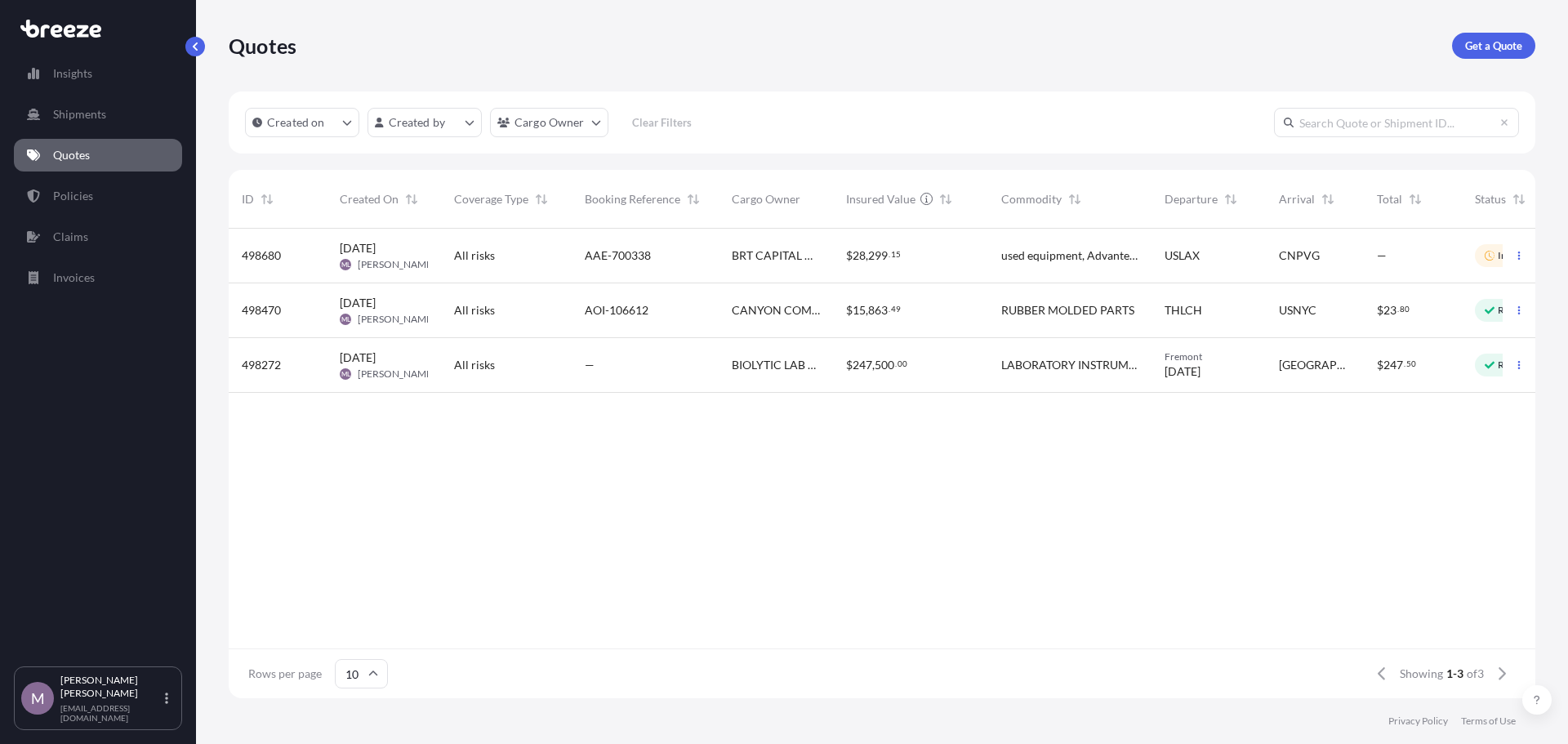
drag, startPoint x: 666, startPoint y: 634, endPoint x: 585, endPoint y: 648, distance: 82.2
click at [585, 648] on div "498680 [DATE] ML [PERSON_NAME] All risks AAE-700338 BRT CAPITAL ASSETS, INC. $ …" at bounding box center [882, 438] width 1307 height 420
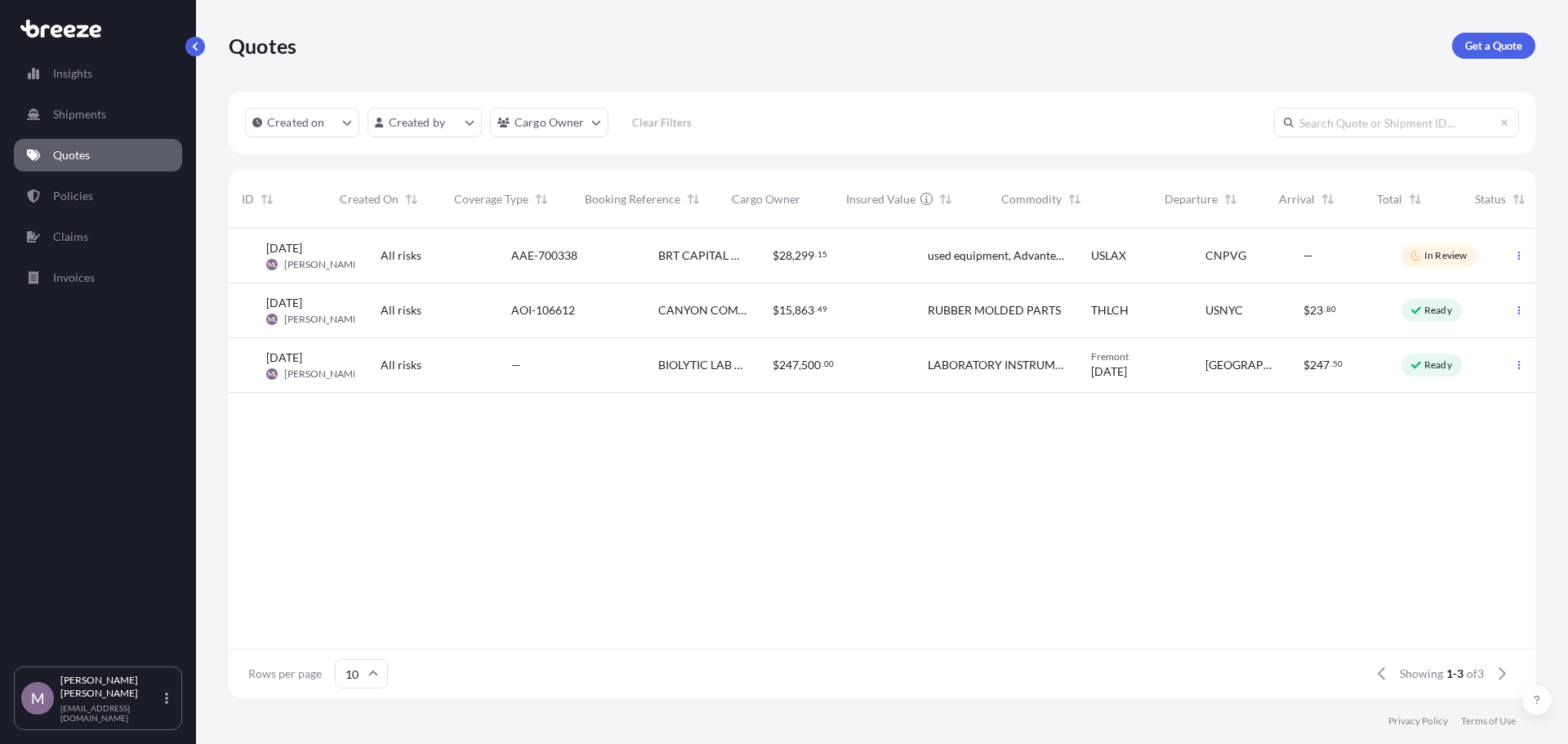
scroll to position [0, 0]
